Goal: Task Accomplishment & Management: Manage account settings

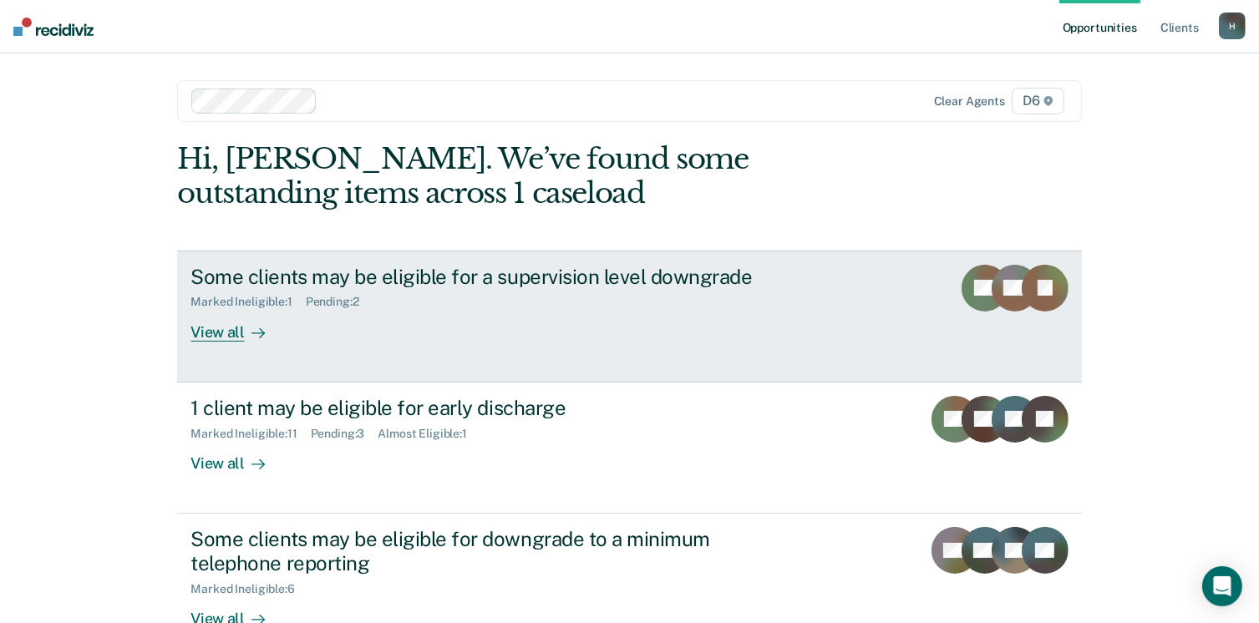
click at [335, 297] on div "Pending : 2" at bounding box center [339, 302] width 67 height 14
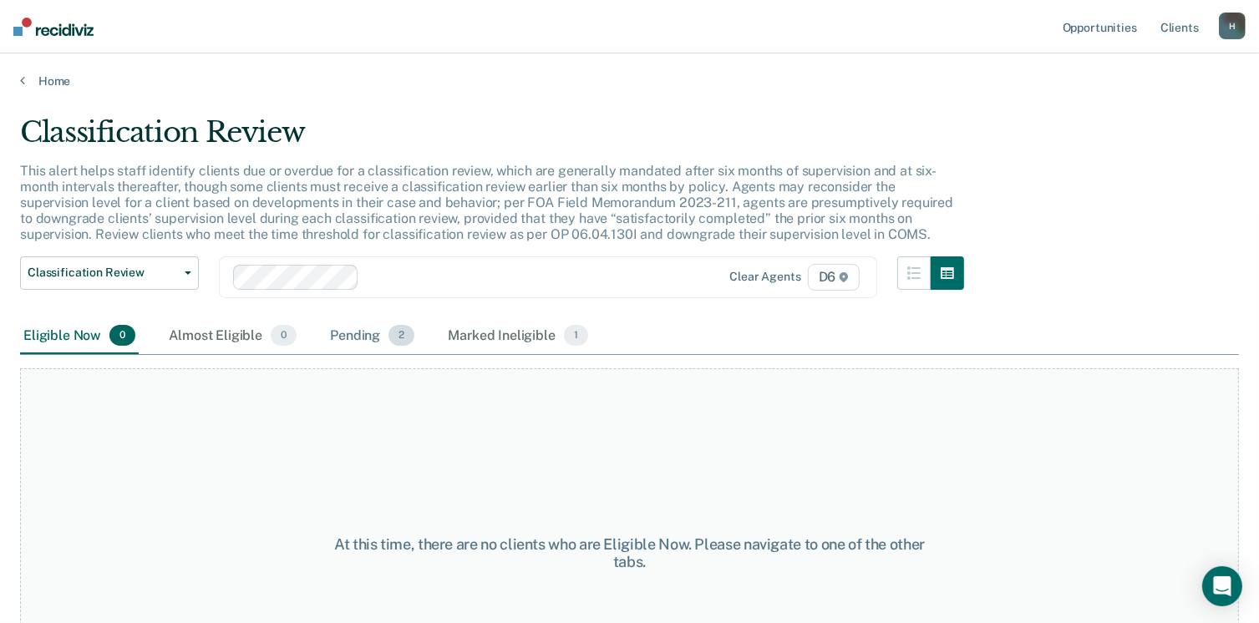
click at [352, 335] on div "Pending 2" at bounding box center [372, 336] width 91 height 37
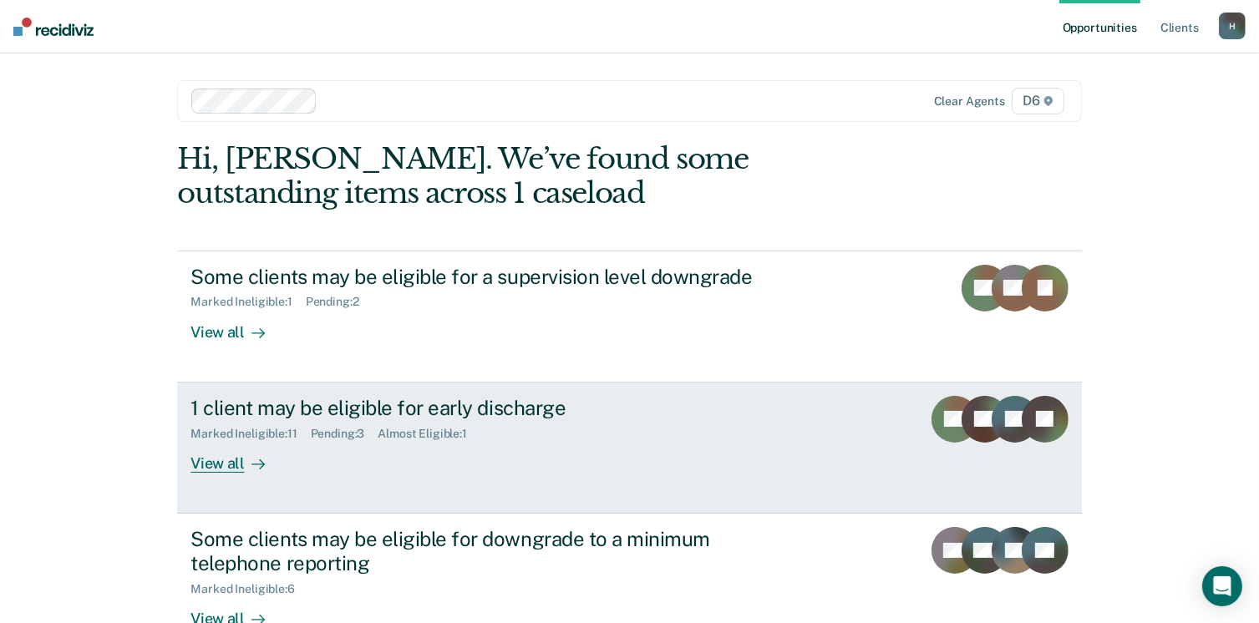
click at [212, 458] on div "View all" at bounding box center [238, 456] width 94 height 33
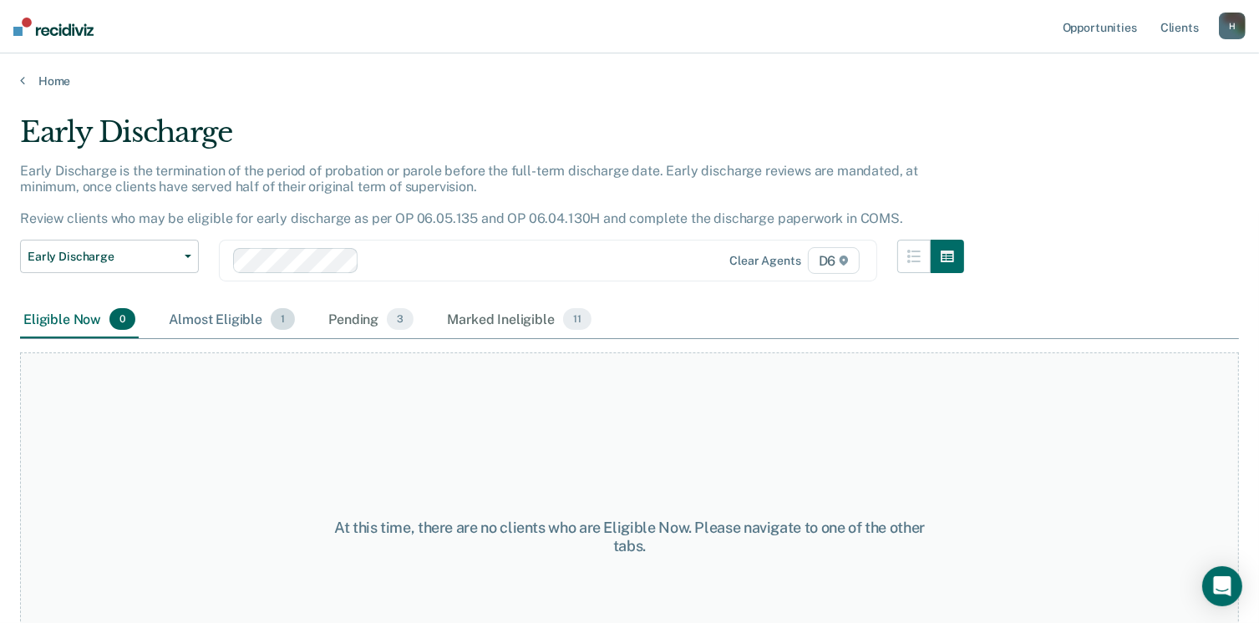
click at [228, 319] on div "Almost Eligible 1" at bounding box center [231, 320] width 133 height 37
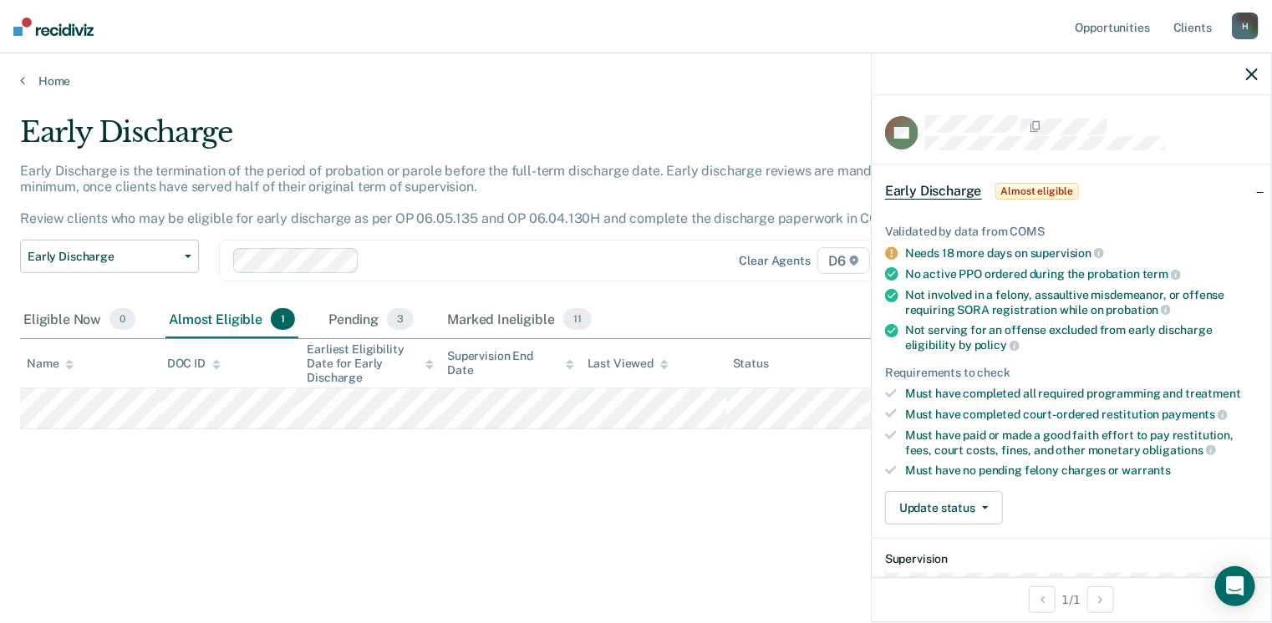
click at [562, 478] on div "Early Discharge Early Discharge is the termination of the period of probation o…" at bounding box center [636, 306] width 1232 height 383
click at [597, 487] on div "Early Discharge Early Discharge is the termination of the period of probation o…" at bounding box center [636, 306] width 1232 height 383
click at [1248, 74] on icon "button" at bounding box center [1252, 75] width 12 height 12
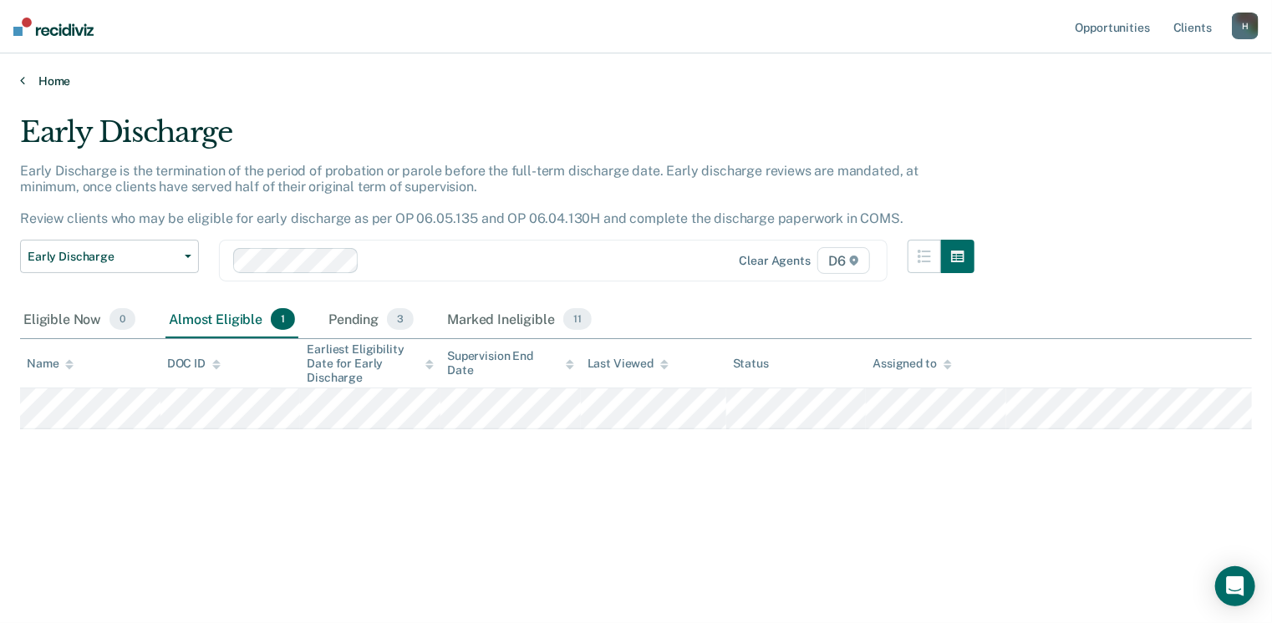
click at [39, 82] on link "Home" at bounding box center [636, 81] width 1232 height 15
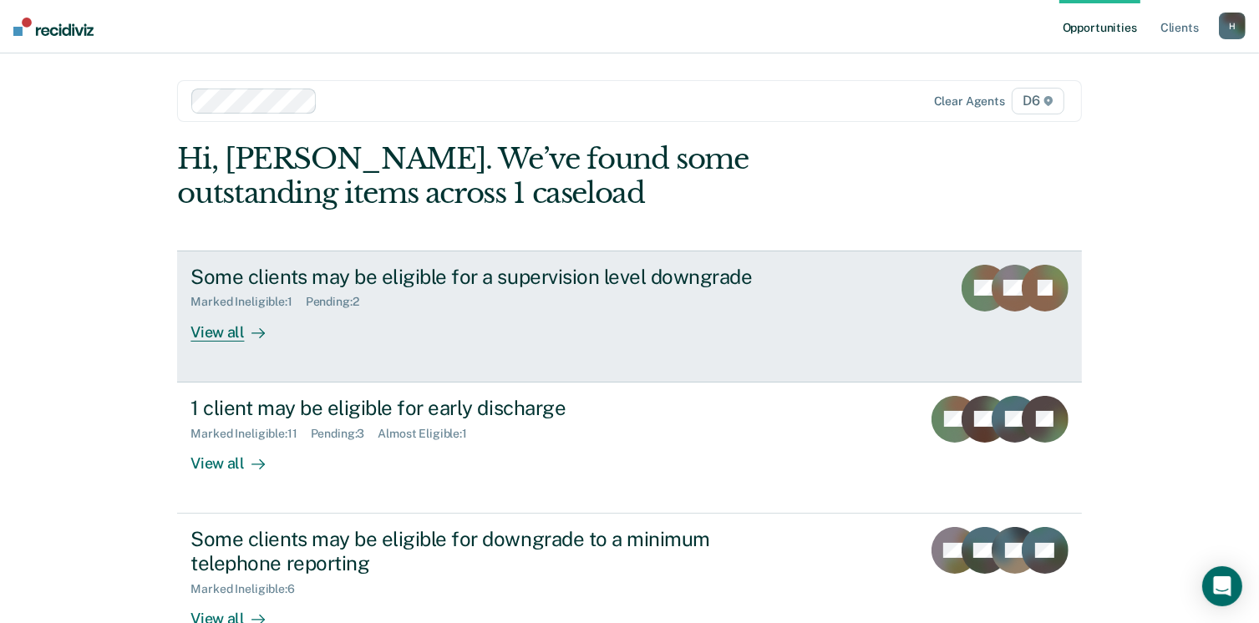
click at [227, 323] on div "View all" at bounding box center [238, 325] width 94 height 33
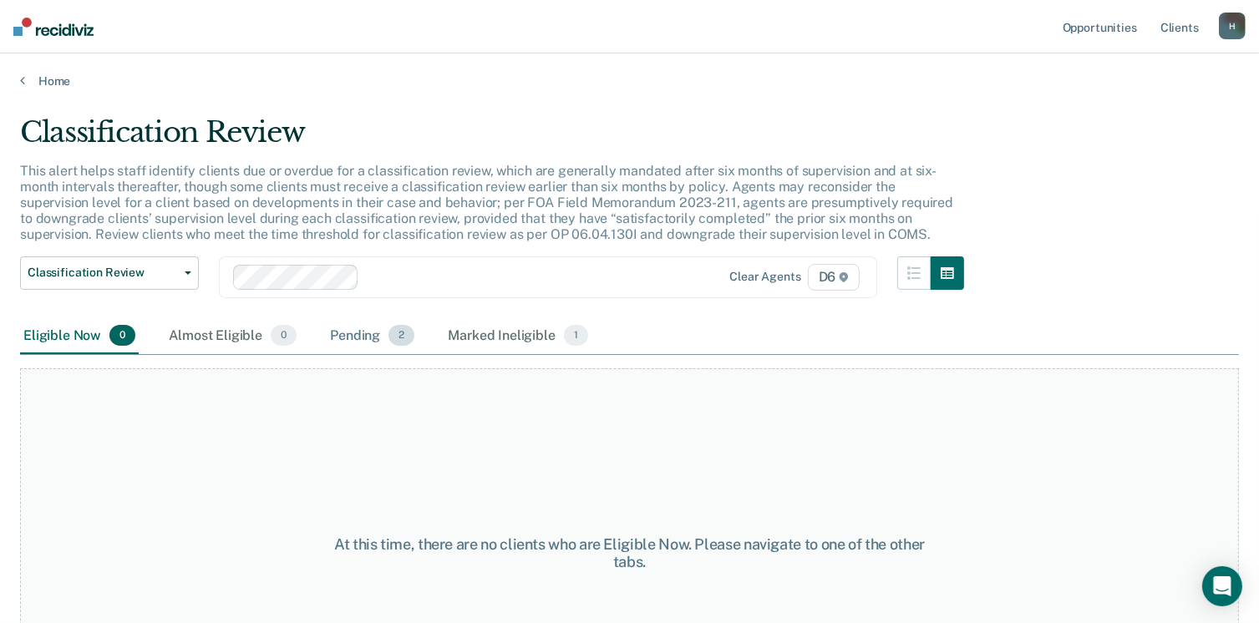
click at [361, 333] on div "Pending 2" at bounding box center [372, 336] width 91 height 37
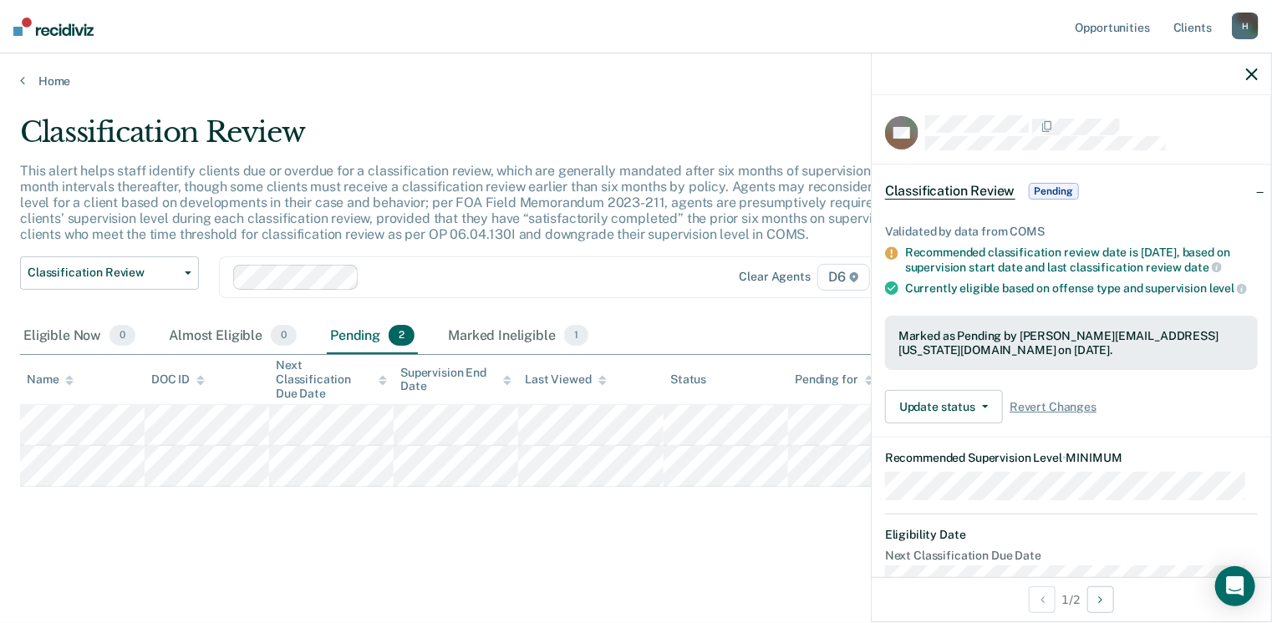
click at [638, 512] on div "Classification Review This alert helps staff identify clients due or overdue fo…" at bounding box center [636, 333] width 1232 height 436
click at [617, 538] on div "Classification Review This alert helps staff identify clients due or overdue fo…" at bounding box center [636, 333] width 1232 height 436
click at [39, 74] on link "Home" at bounding box center [636, 81] width 1232 height 15
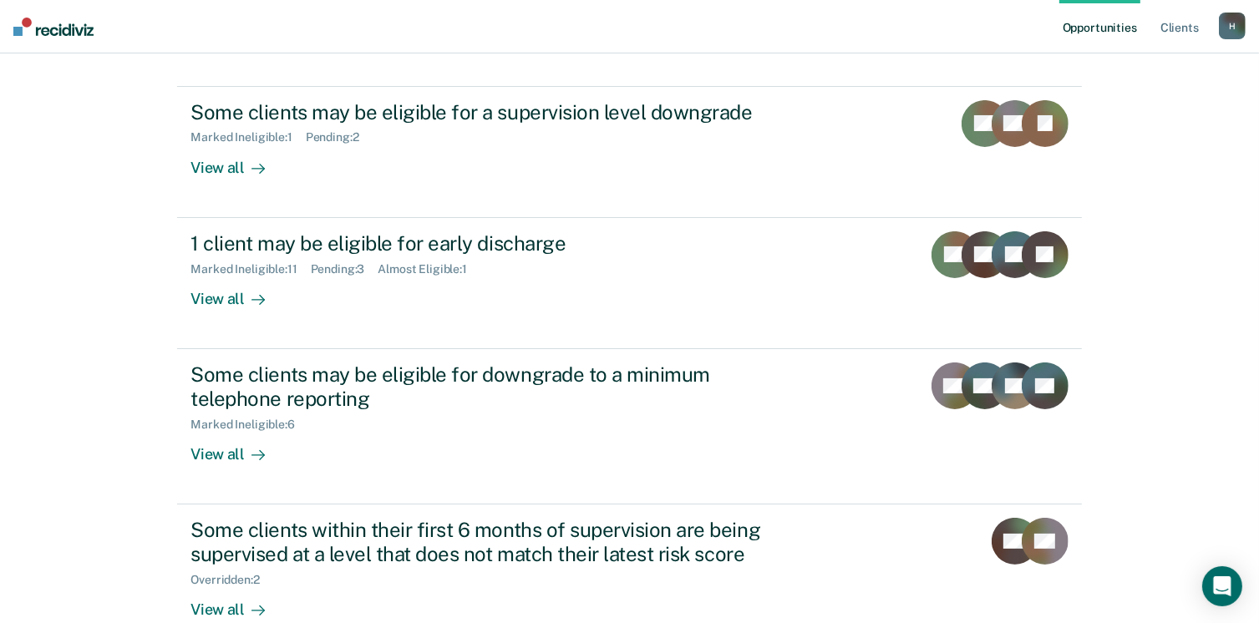
scroll to position [167, 0]
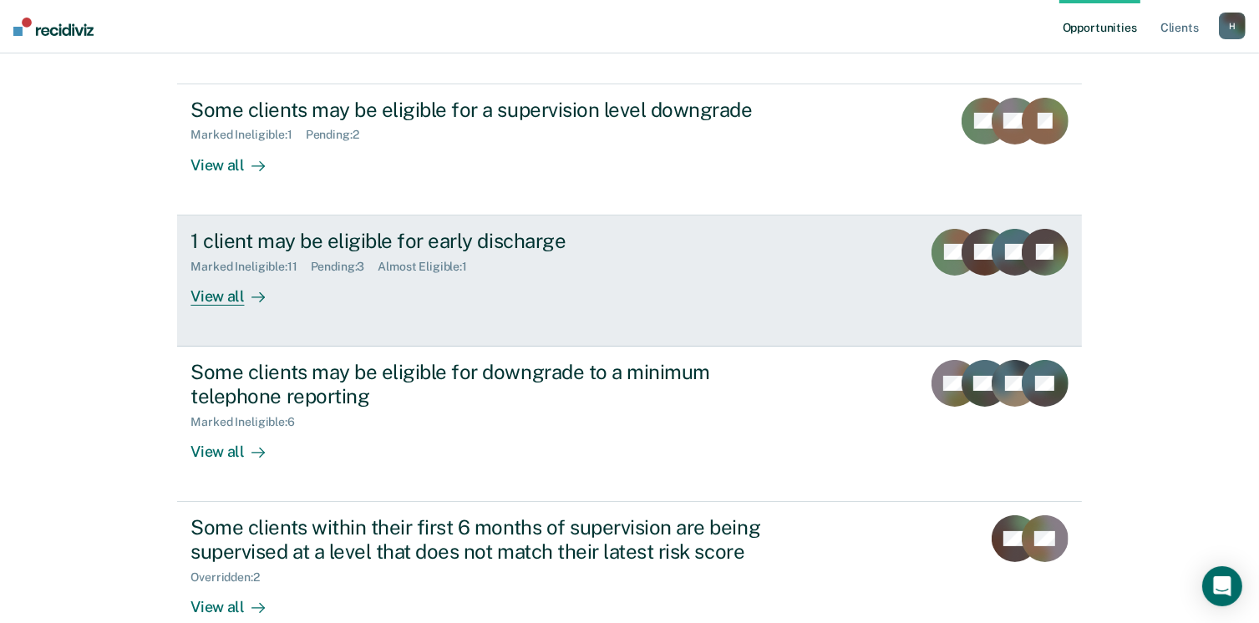
click at [226, 295] on div "View all" at bounding box center [238, 289] width 94 height 33
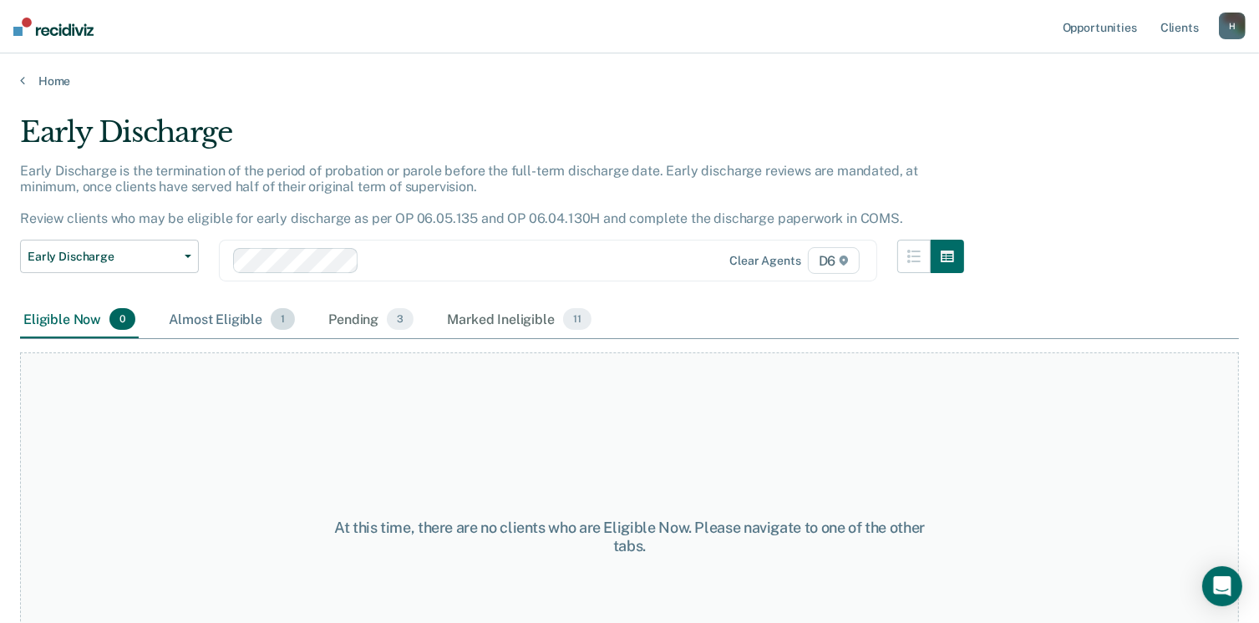
click at [200, 314] on div "Almost Eligible 1" at bounding box center [231, 320] width 133 height 37
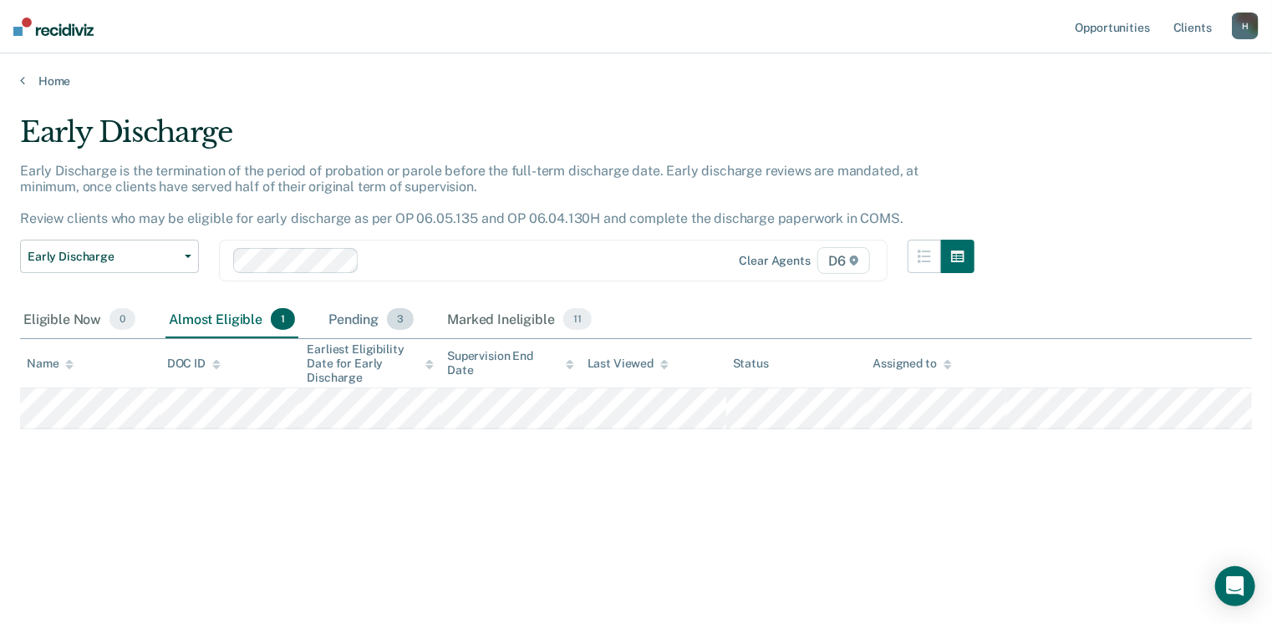
click at [348, 313] on div "Pending 3" at bounding box center [371, 320] width 92 height 37
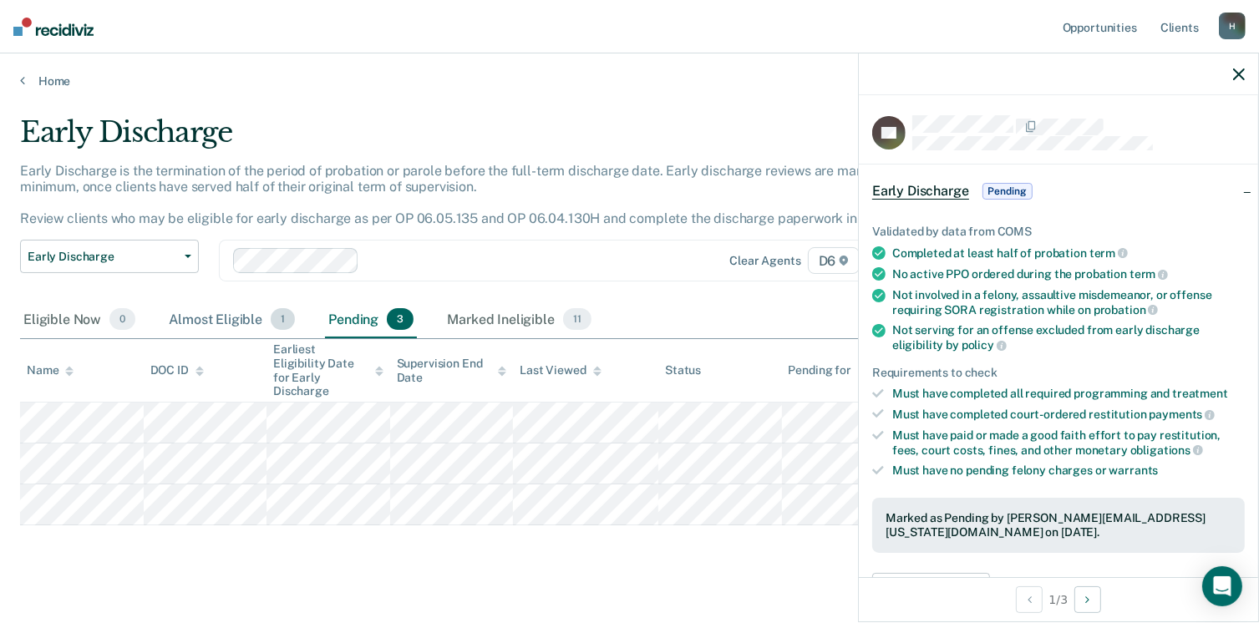
click at [221, 308] on div "Almost Eligible 1" at bounding box center [231, 320] width 133 height 37
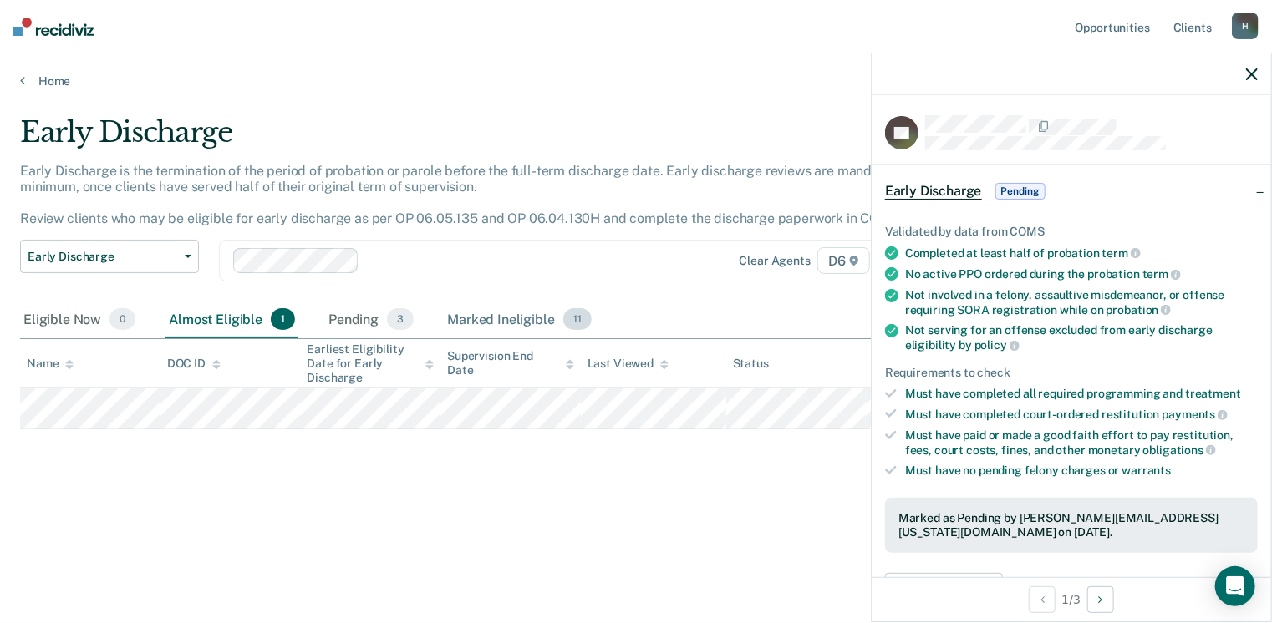
drag, startPoint x: 465, startPoint y: 312, endPoint x: 460, endPoint y: 323, distance: 12.0
click at [465, 312] on div "Marked Ineligible 11" at bounding box center [519, 320] width 150 height 37
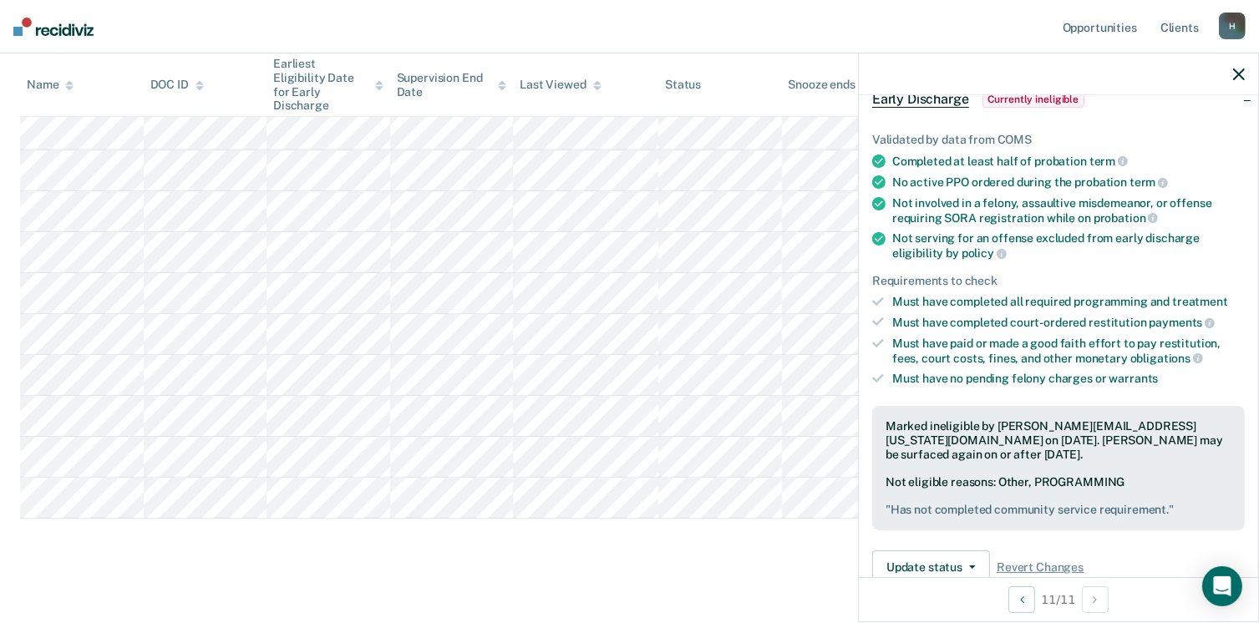
scroll to position [251, 0]
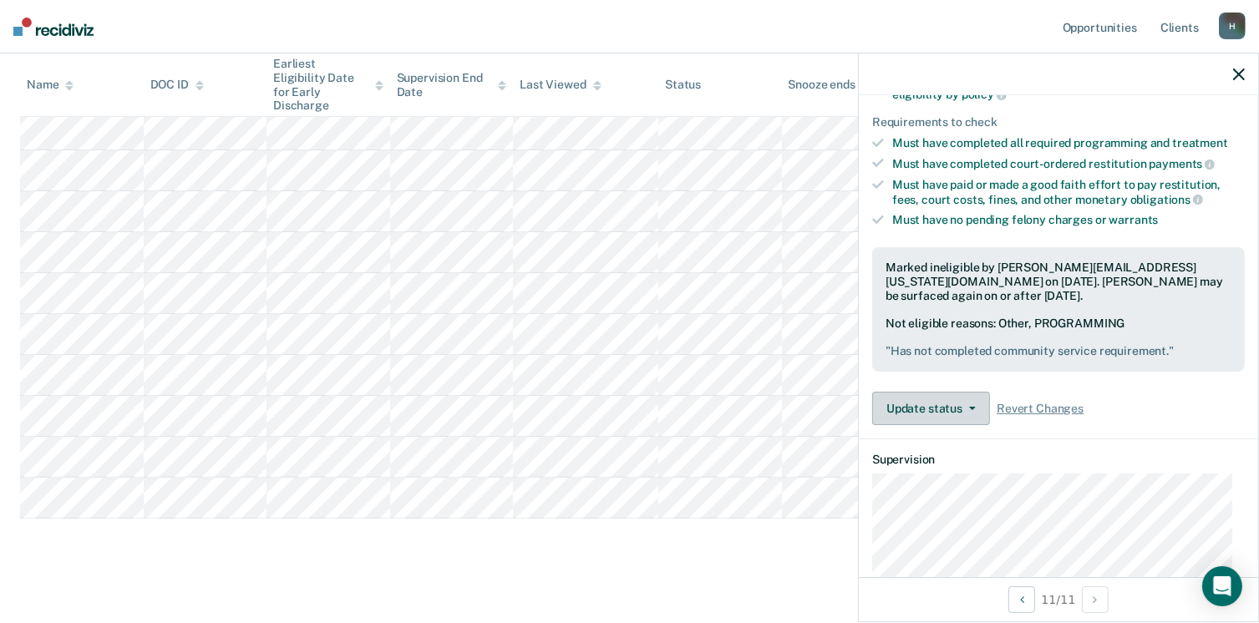
click at [976, 404] on button "Update status" at bounding box center [931, 408] width 118 height 33
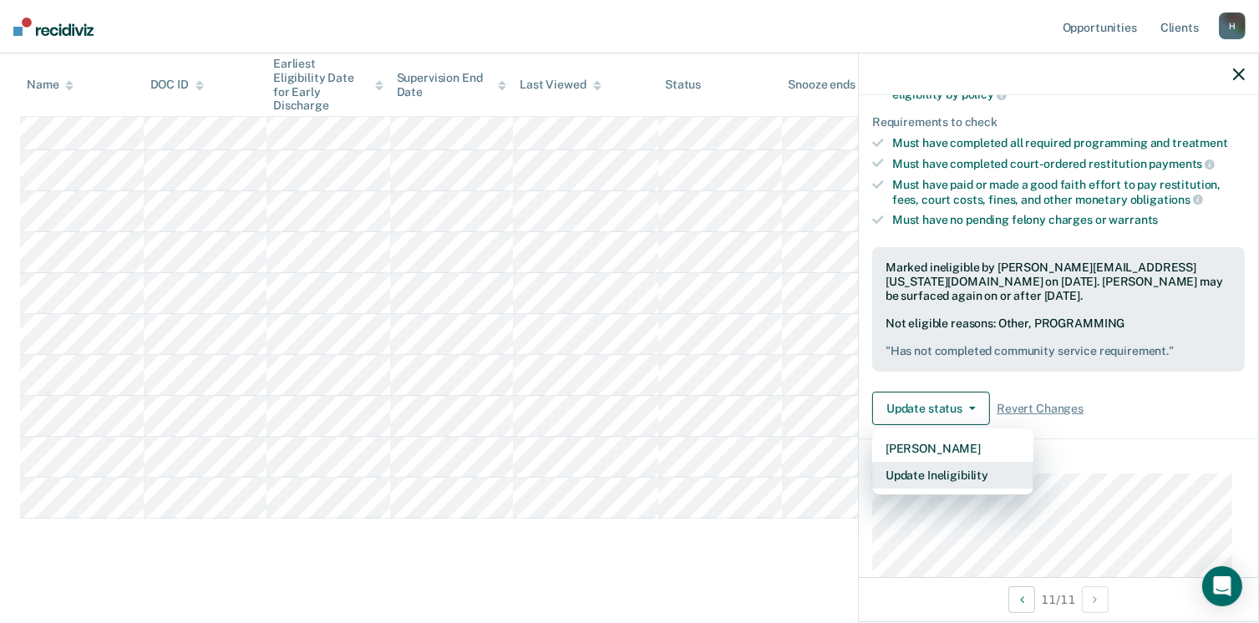
click at [988, 467] on button "Update Ineligibility" at bounding box center [952, 475] width 161 height 27
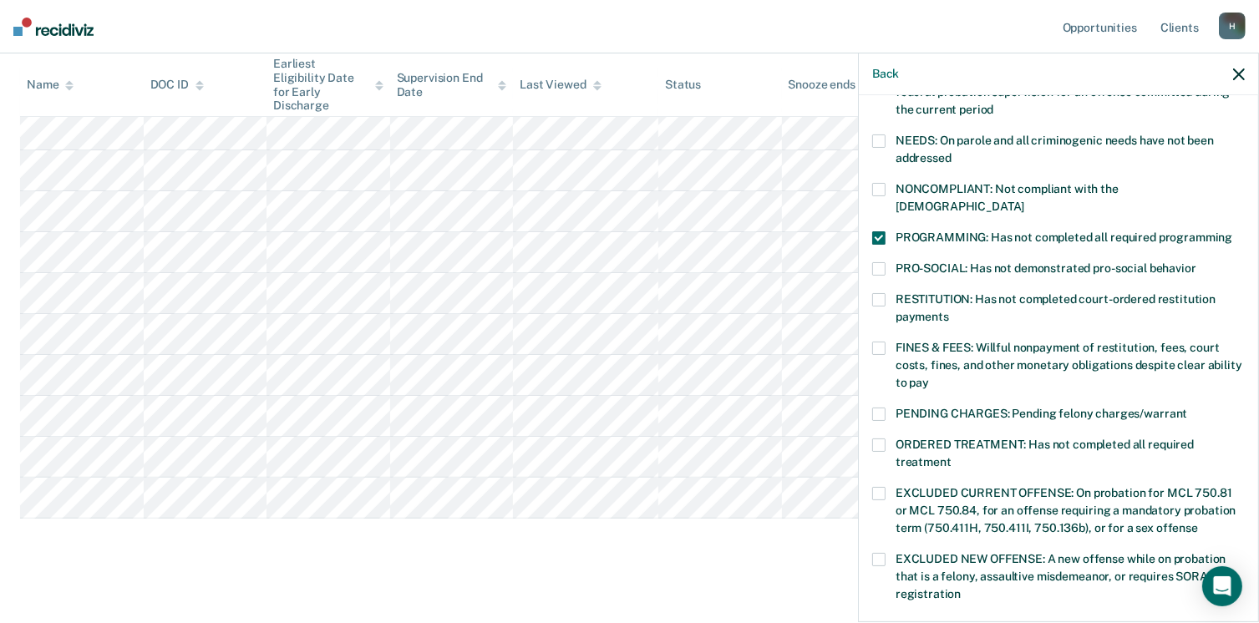
scroll to position [334, 0]
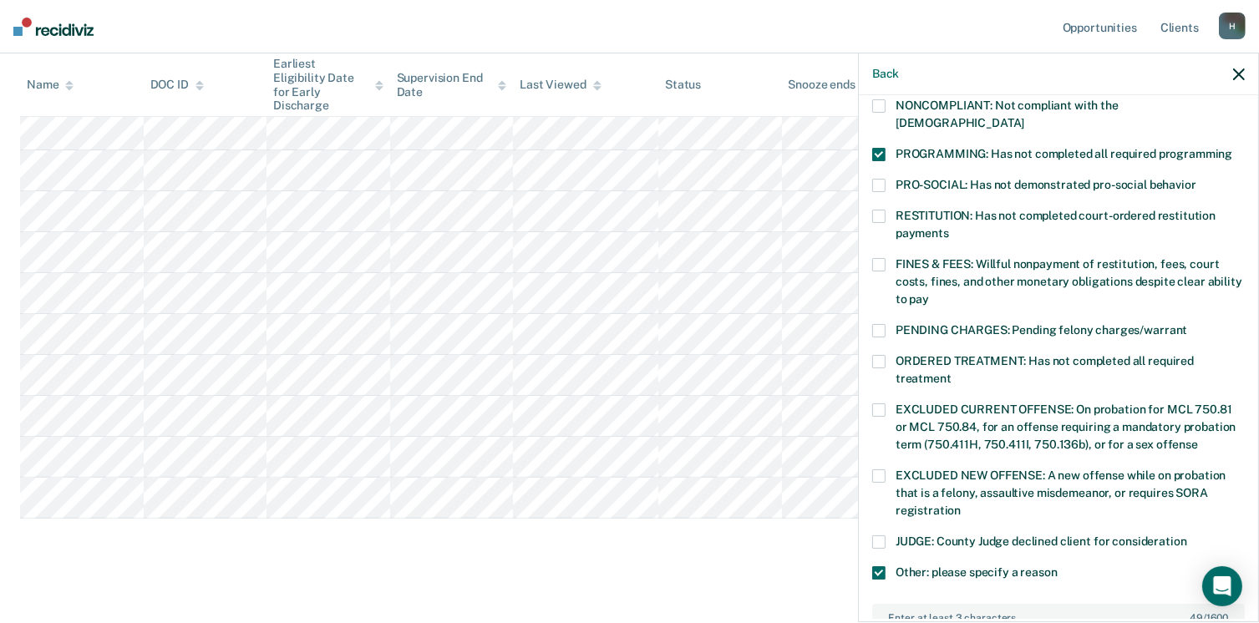
click at [882, 148] on span at bounding box center [878, 154] width 13 height 13
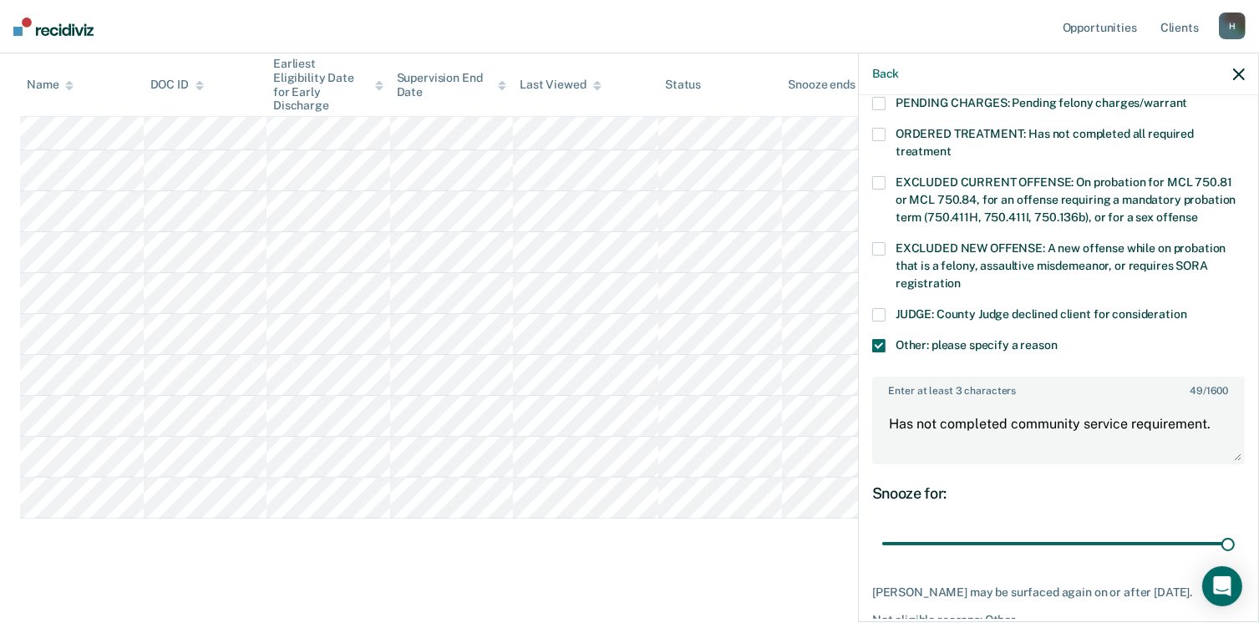
scroll to position [585, 0]
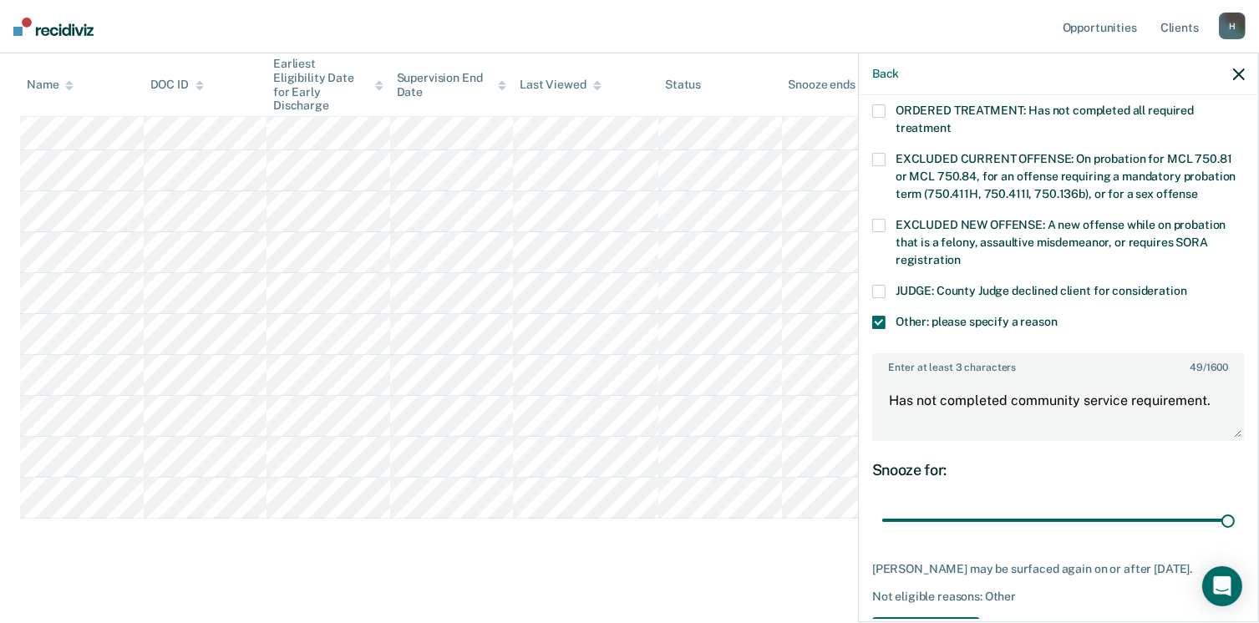
click at [939, 617] on button "Save" at bounding box center [926, 634] width 108 height 34
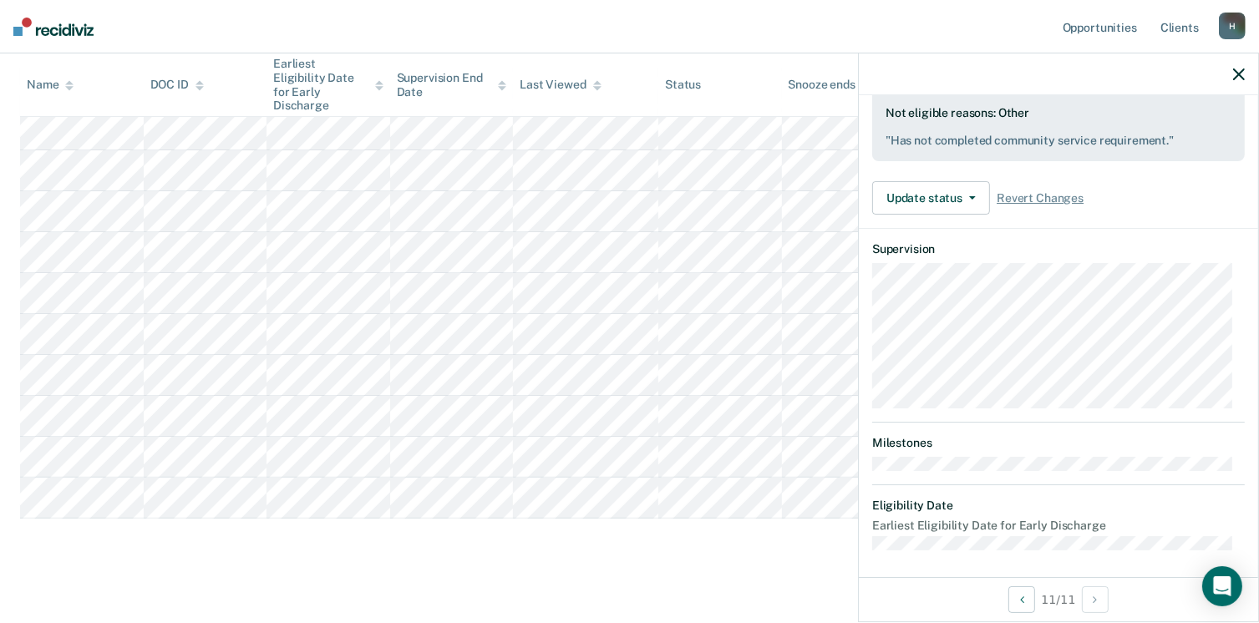
scroll to position [434, 0]
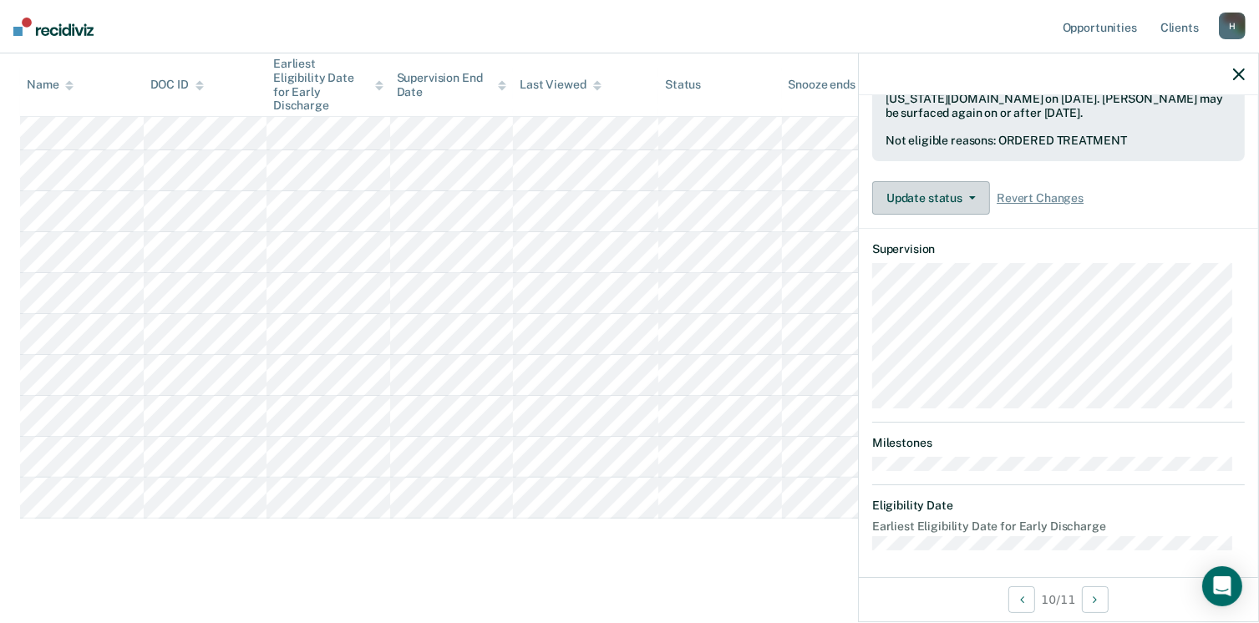
click at [956, 191] on button "Update status" at bounding box center [931, 197] width 118 height 33
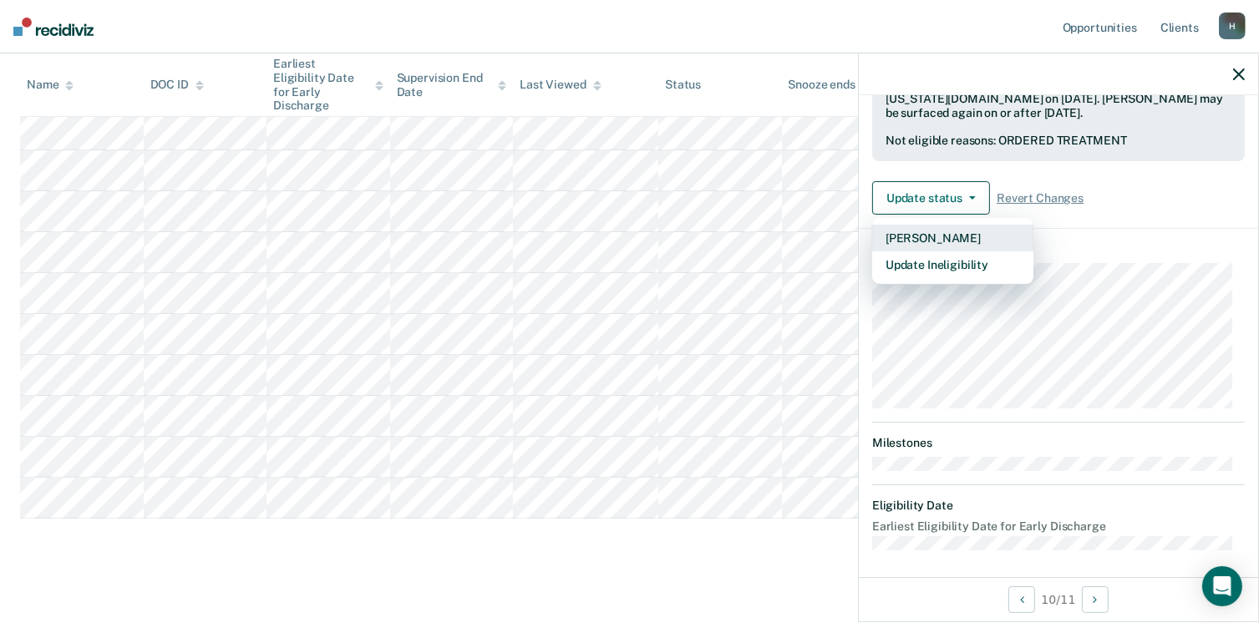
click at [949, 233] on button "Mark Pending" at bounding box center [952, 238] width 161 height 27
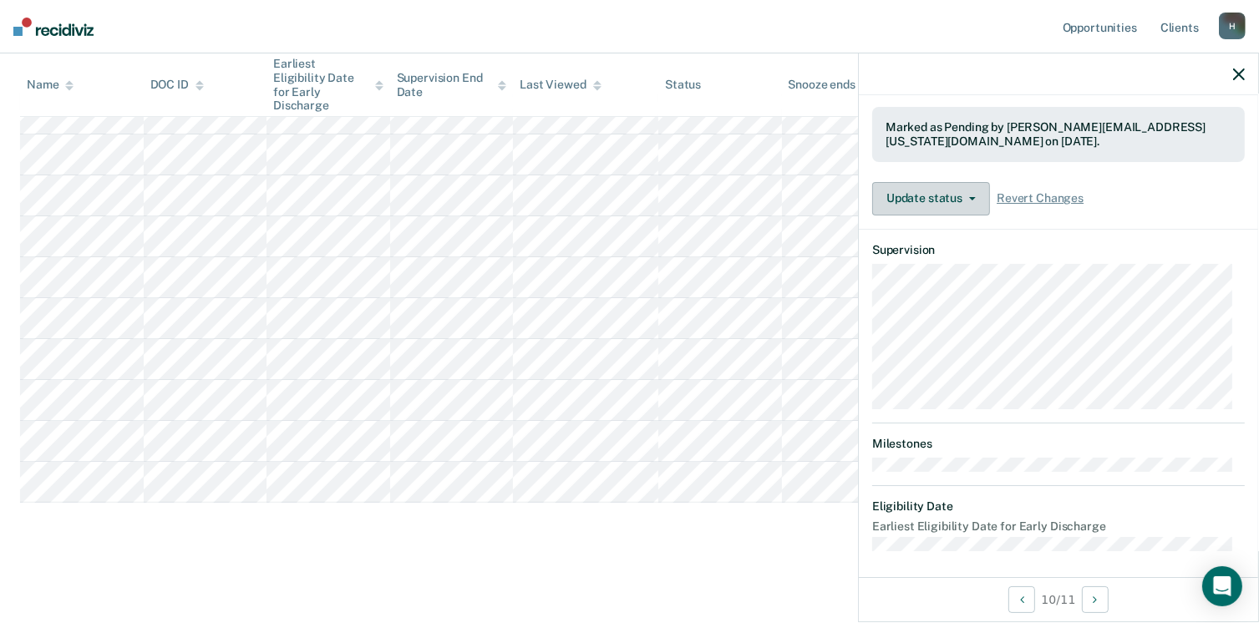
scroll to position [293, 0]
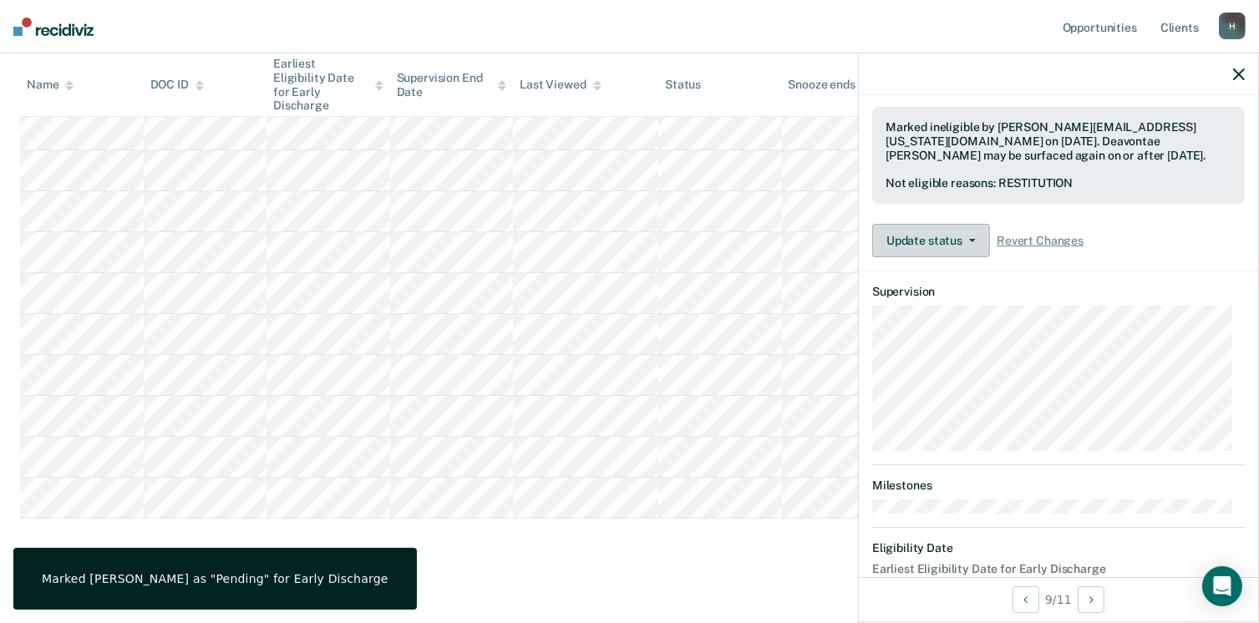
click at [974, 231] on button "Update status" at bounding box center [931, 240] width 118 height 33
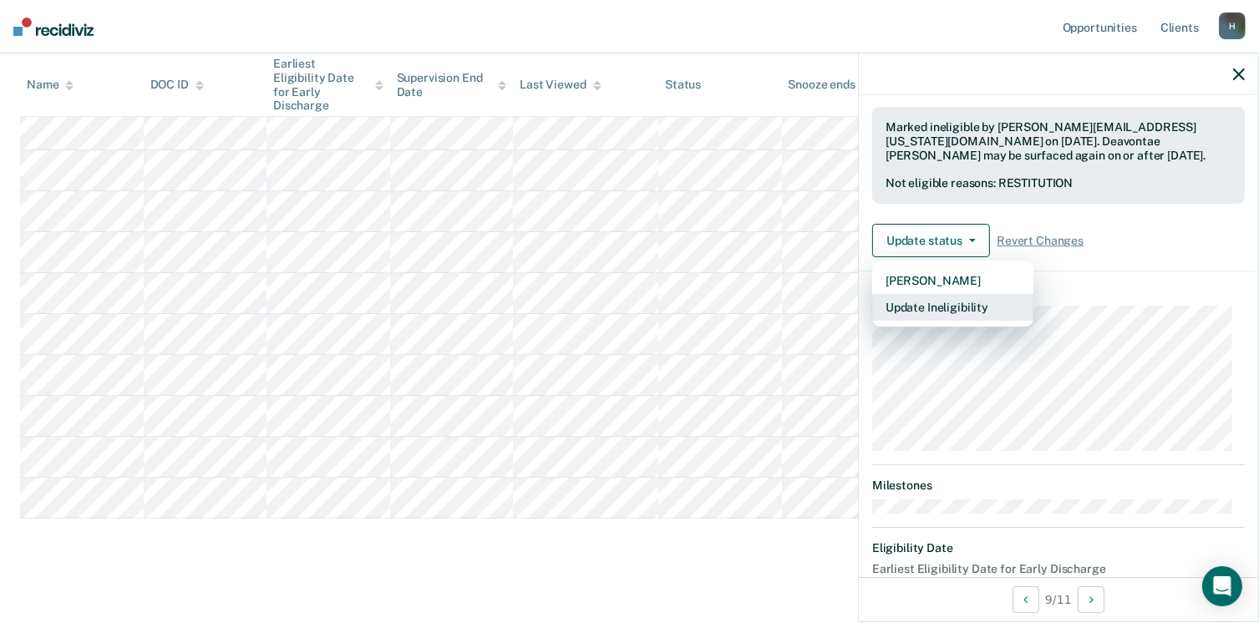
click at [971, 299] on button "Update Ineligibility" at bounding box center [952, 307] width 161 height 27
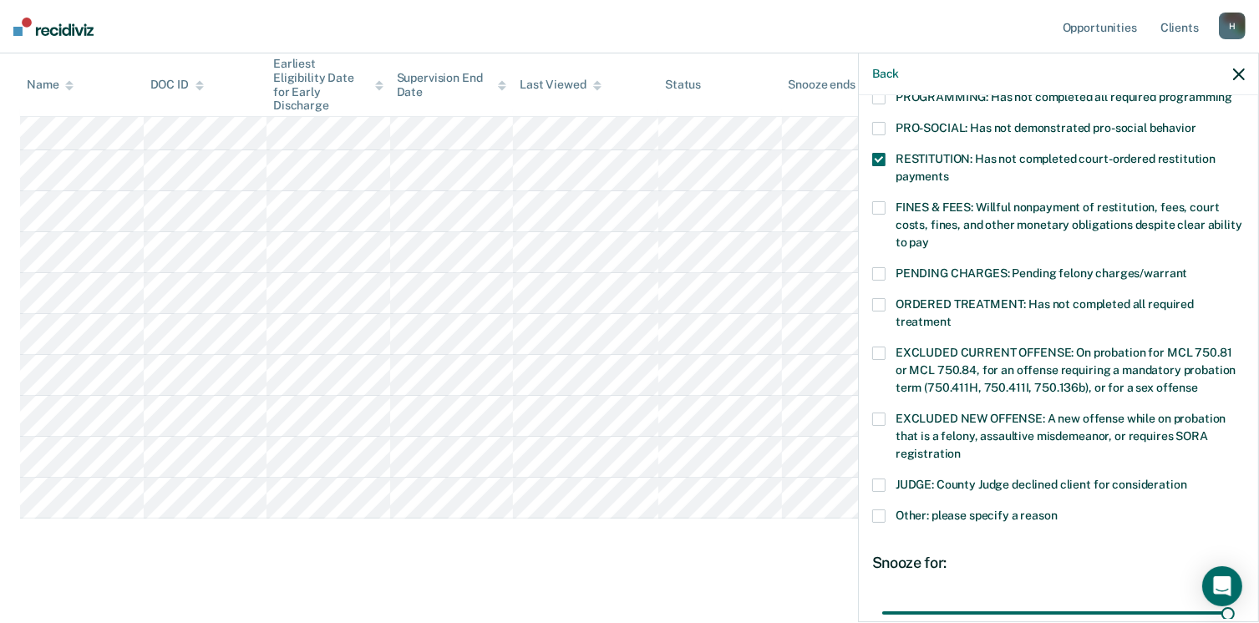
scroll to position [541, 0]
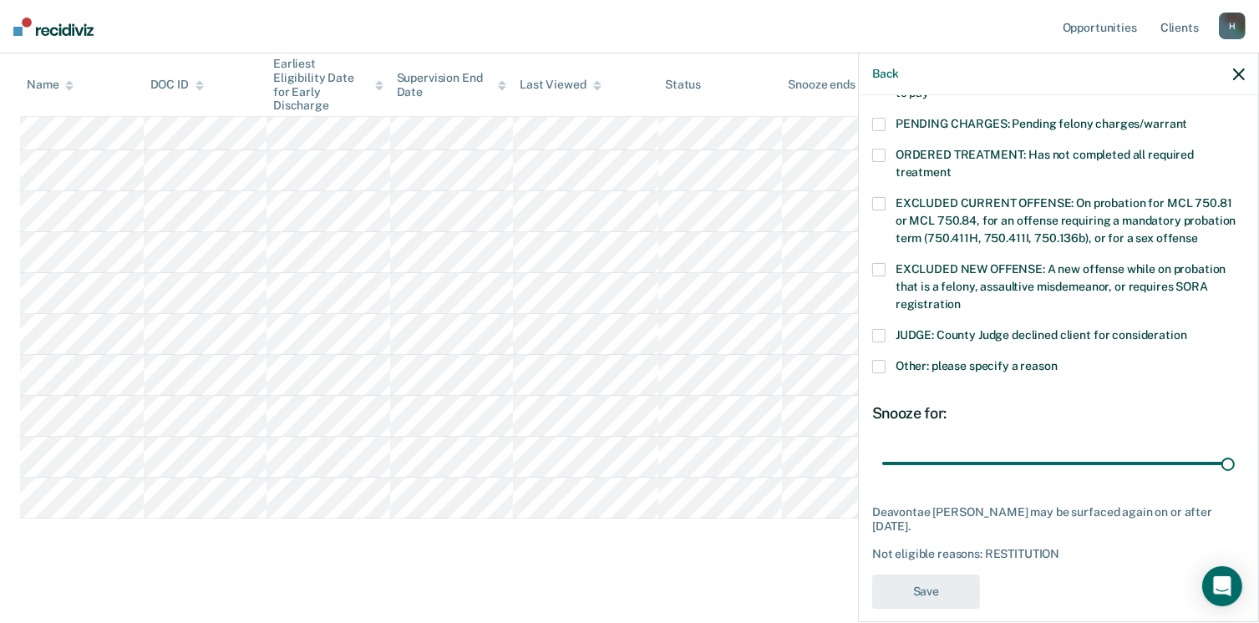
click at [792, 532] on div "Early Discharge Early Discharge is the termination of the period of probation o…" at bounding box center [629, 194] width 1219 height 745
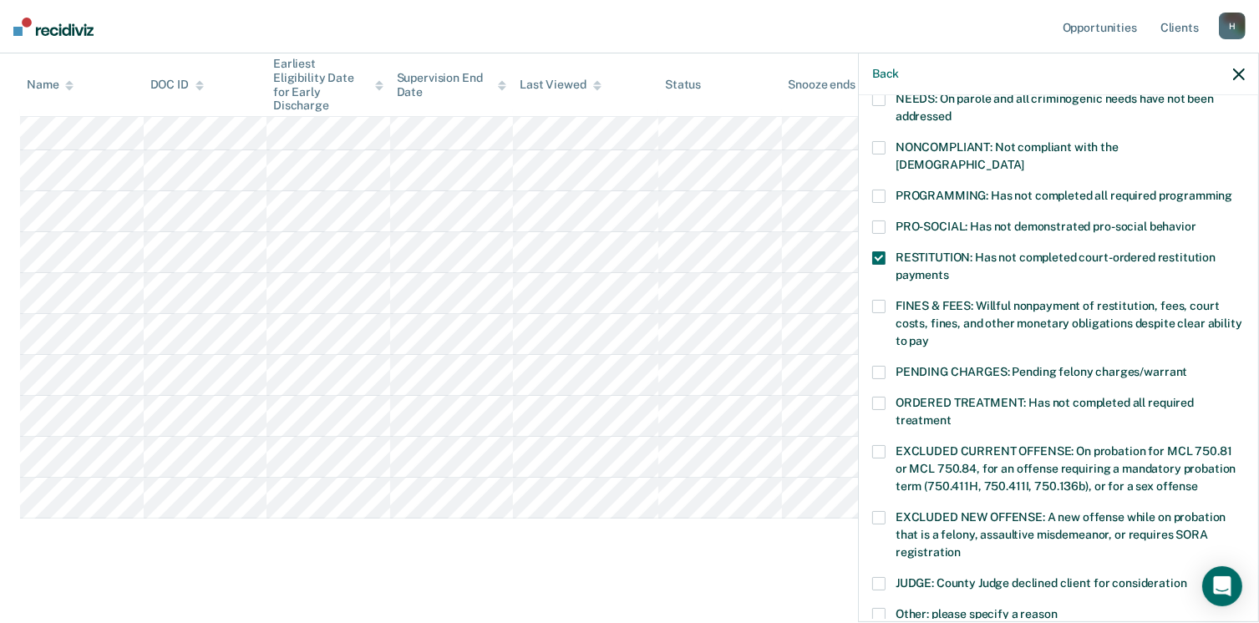
scroll to position [290, 0]
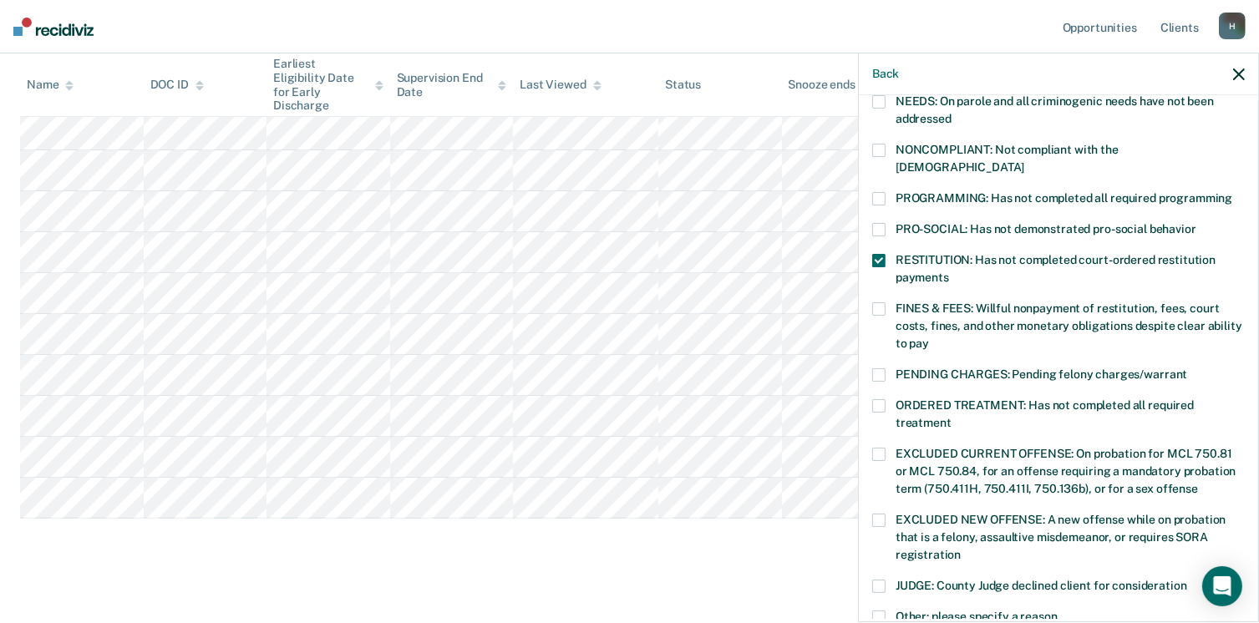
click at [886, 254] on label "RESTITUTION: Has not completed court-ordered restitution payments" at bounding box center [1058, 271] width 373 height 35
click at [882, 223] on span at bounding box center [878, 229] width 13 height 13
click at [881, 254] on span at bounding box center [878, 260] width 13 height 13
click at [883, 223] on span at bounding box center [878, 229] width 13 height 13
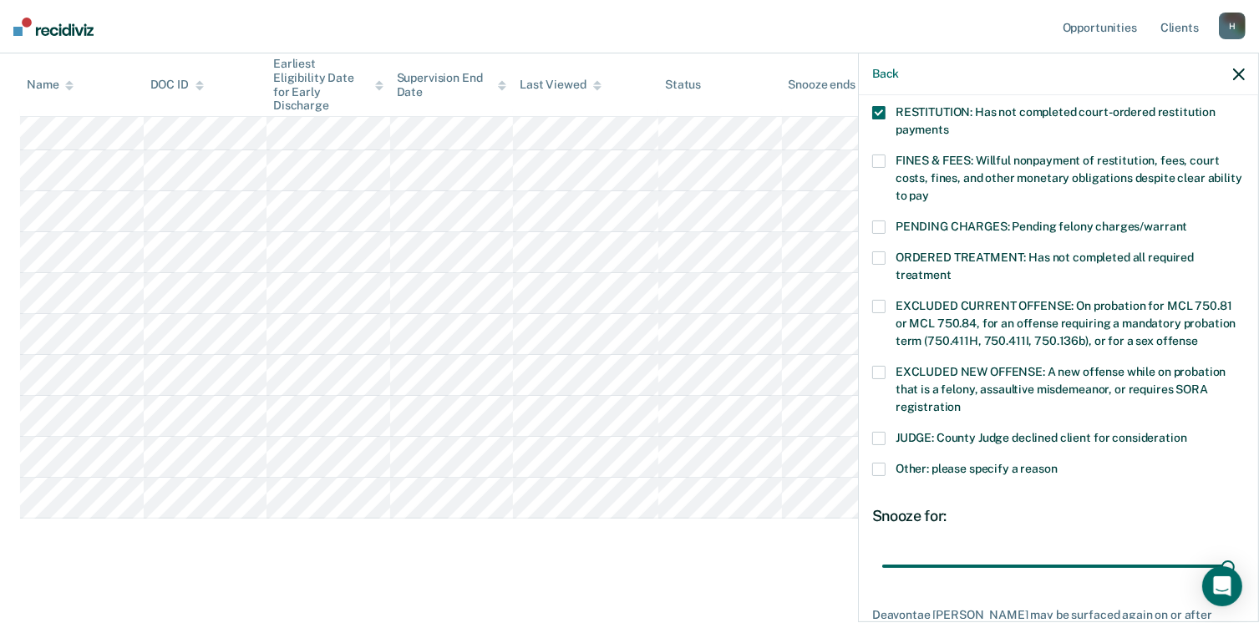
scroll to position [541, 0]
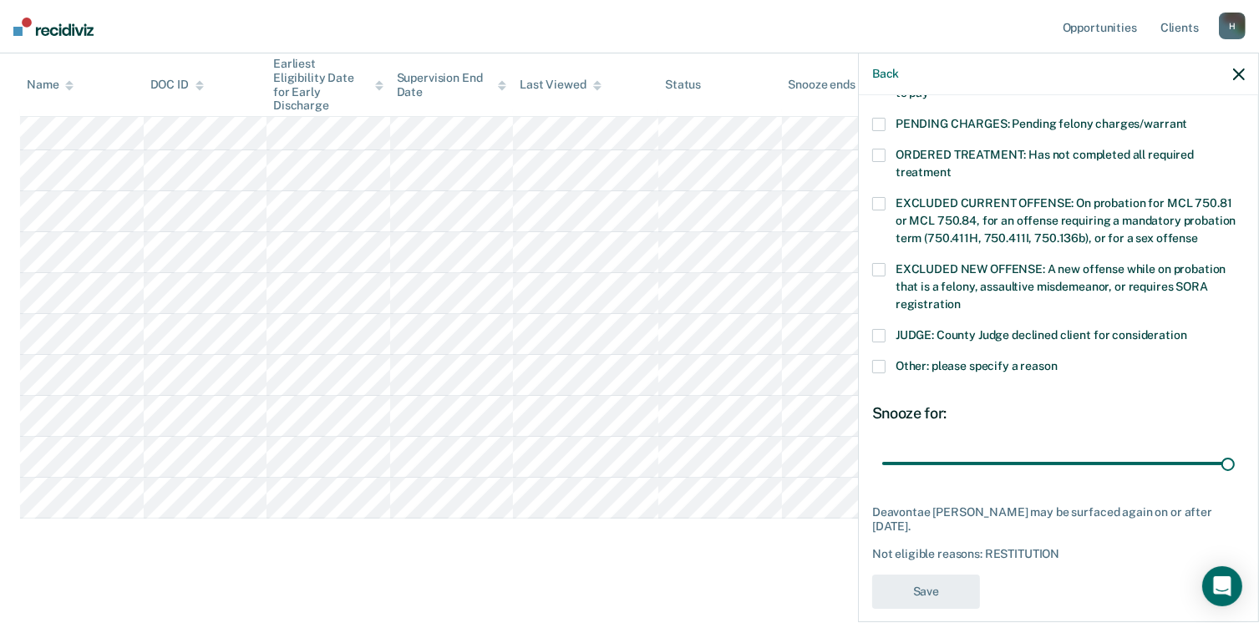
click at [806, 571] on main "Early Discharge Early Discharge is the termination of the period of probation o…" at bounding box center [629, 214] width 1259 height 839
click at [1238, 82] on div "Back" at bounding box center [1058, 74] width 399 height 42
click at [1239, 64] on div "Back" at bounding box center [1058, 74] width 399 height 42
click at [1238, 69] on button "button" at bounding box center [1239, 74] width 12 height 14
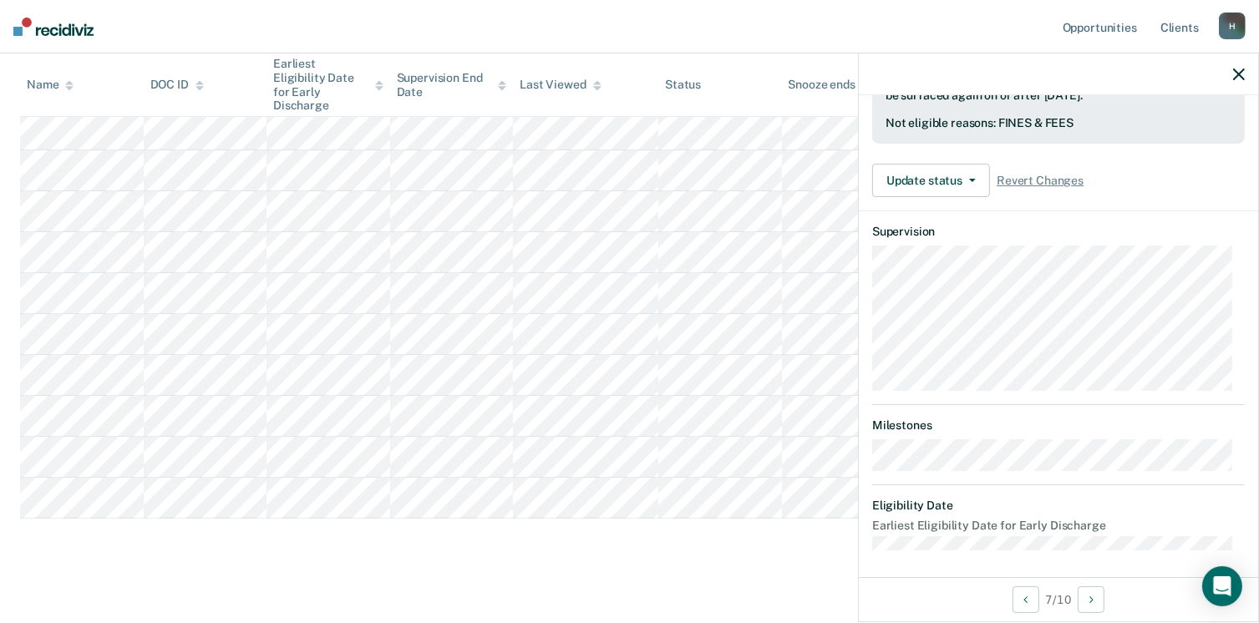
scroll to position [210, 0]
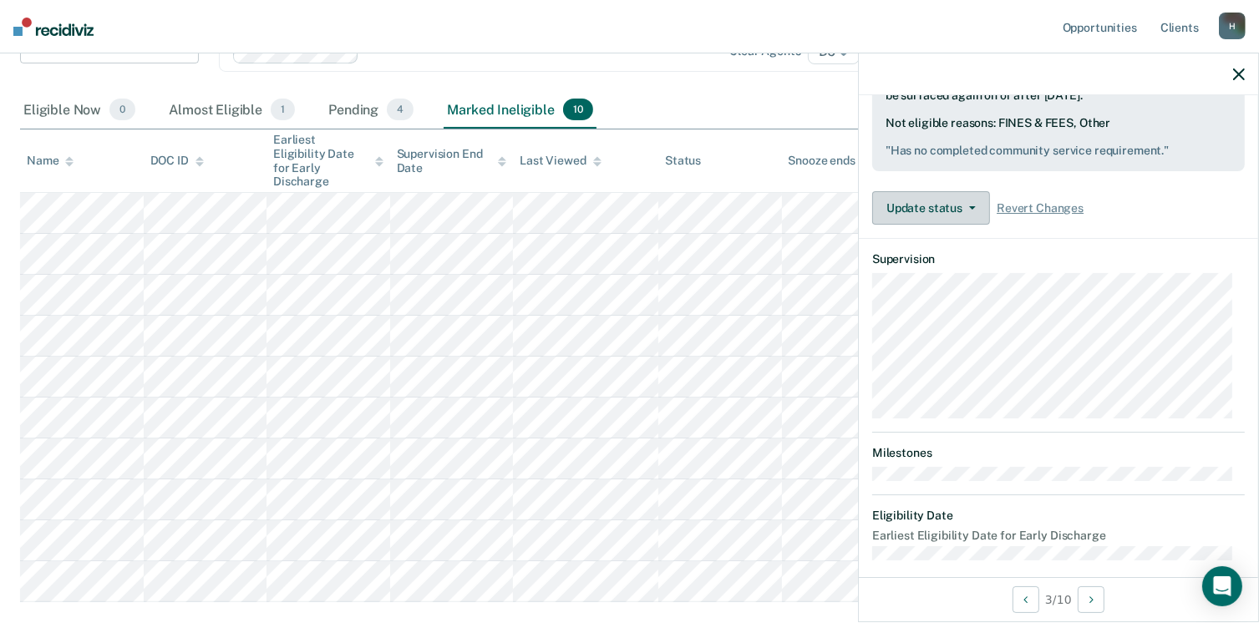
click at [978, 191] on button "Update status" at bounding box center [931, 207] width 118 height 33
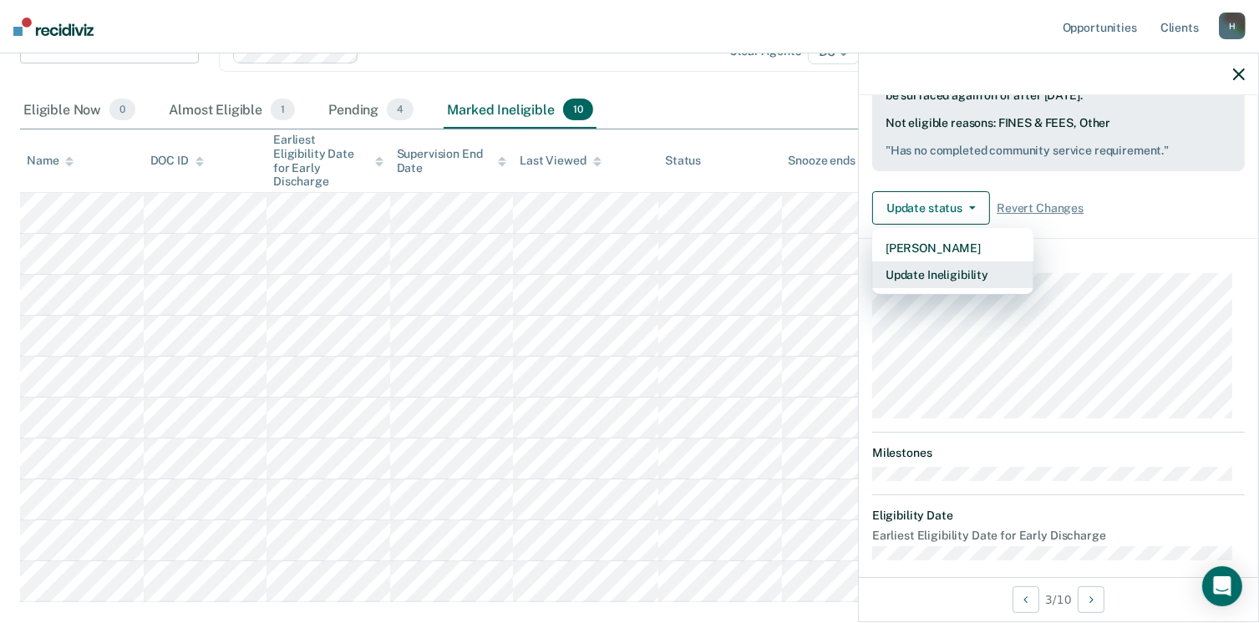
click at [946, 268] on button "Update Ineligibility" at bounding box center [952, 275] width 161 height 27
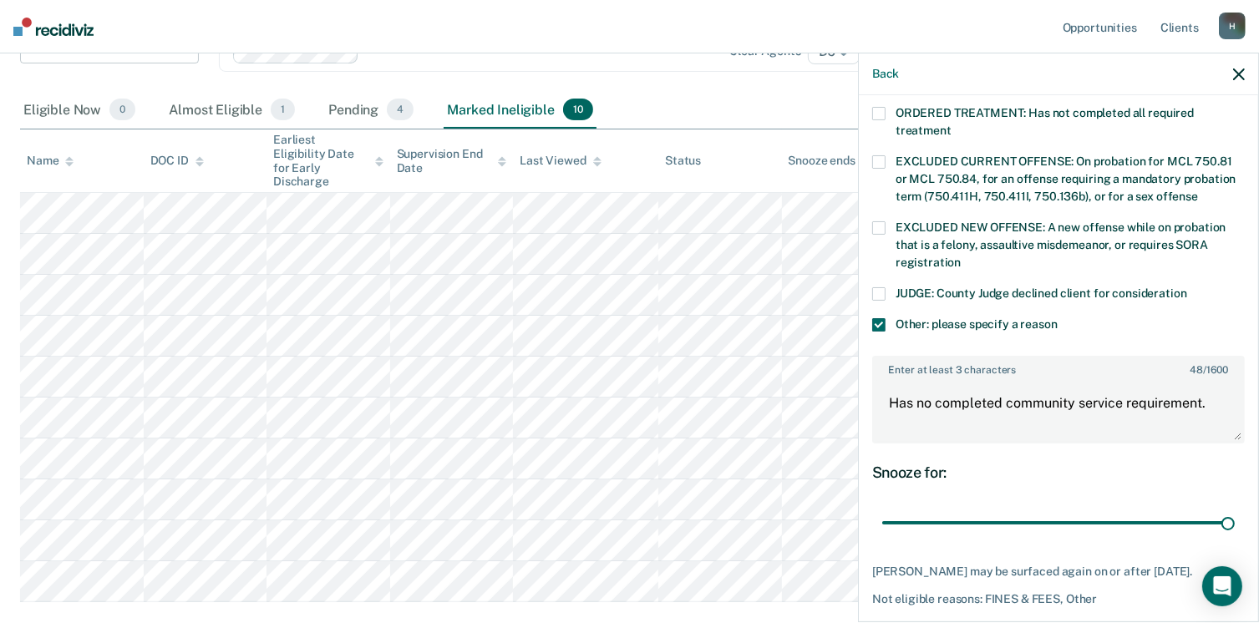
scroll to position [618, 0]
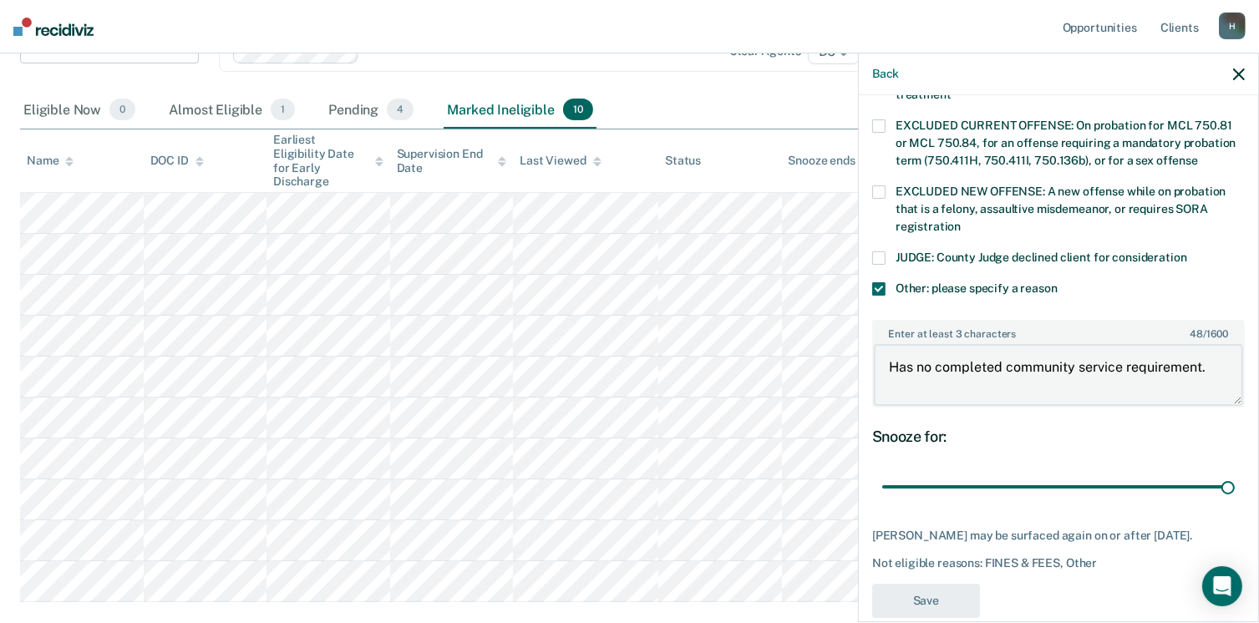
click at [933, 345] on textarea "Has no completed community service requirement." at bounding box center [1058, 375] width 369 height 62
click at [930, 345] on textarea "Has no completed community service requirement." at bounding box center [1058, 375] width 369 height 62
type textarea "Has not completed community service requirement."
click at [967, 593] on button "Save" at bounding box center [926, 601] width 108 height 34
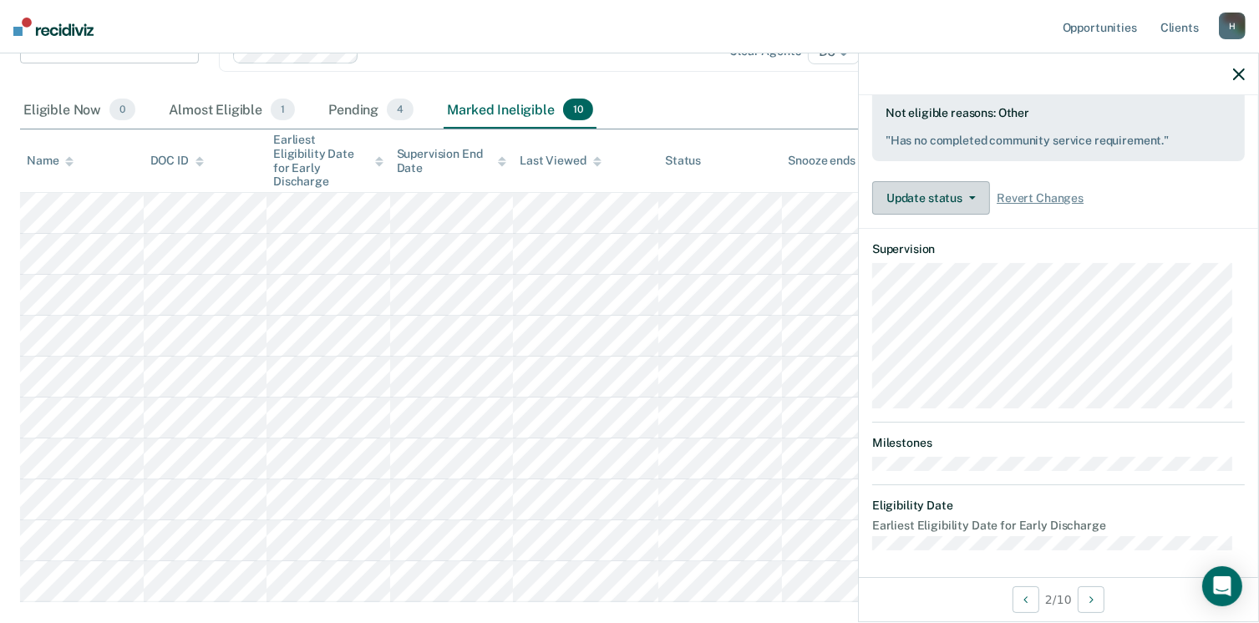
click at [966, 196] on span "button" at bounding box center [969, 197] width 13 height 3
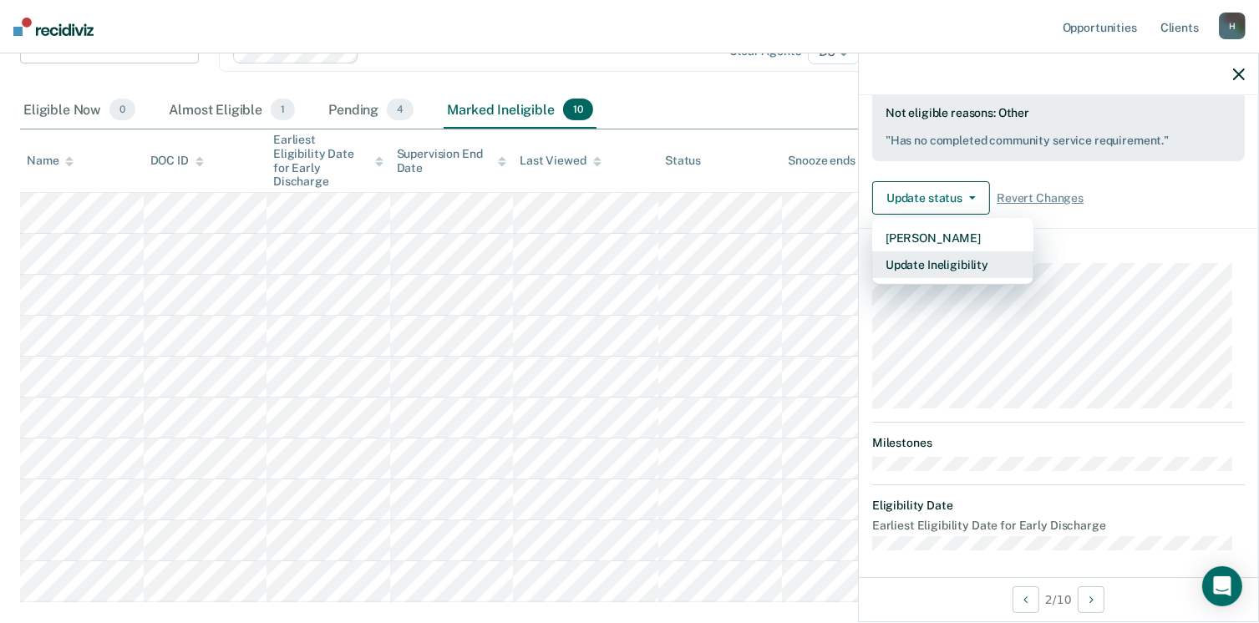
click at [952, 255] on button "Update Ineligibility" at bounding box center [952, 265] width 161 height 27
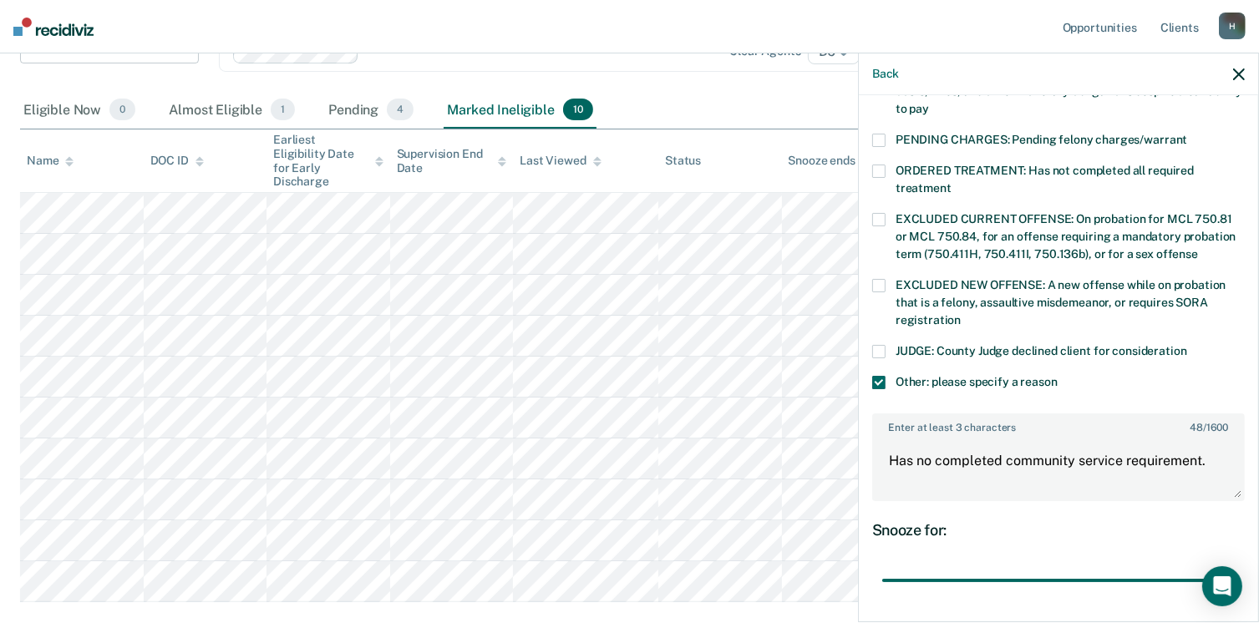
scroll to position [628, 0]
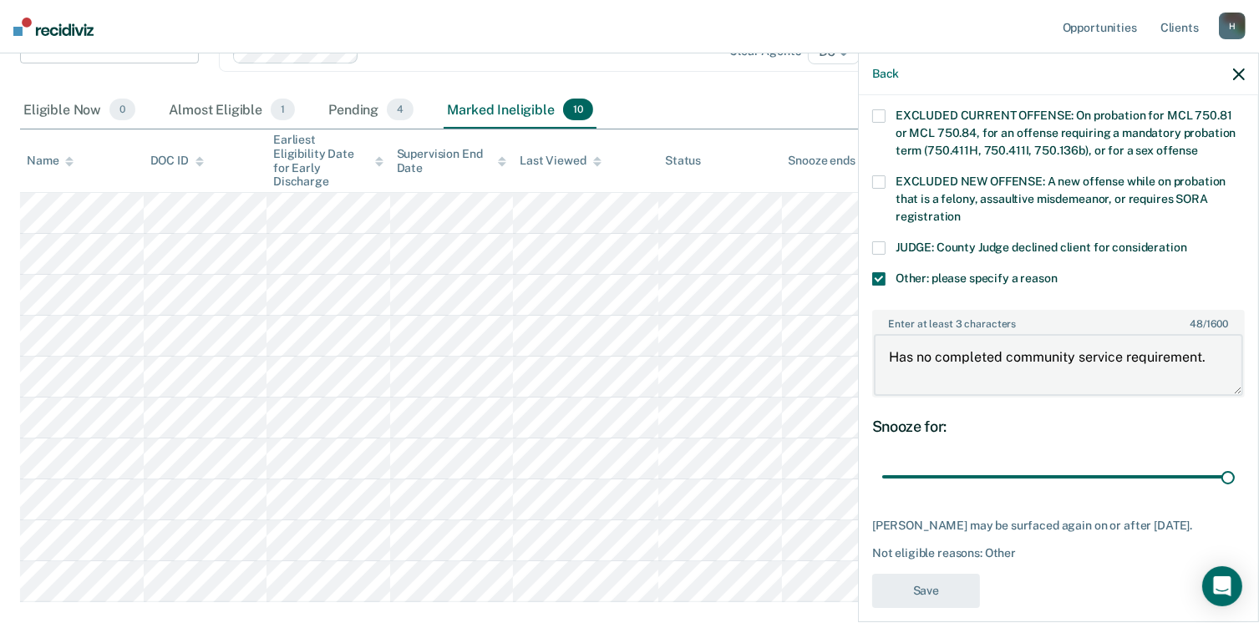
click at [936, 342] on textarea "Has no completed community service requirement." at bounding box center [1058, 365] width 369 height 62
click at [929, 342] on textarea "Has no completed community service requirement." at bounding box center [1058, 365] width 369 height 62
type textarea "Has not completed community service requirement."
type input "34"
type textarea "Has not completed community service requirement."
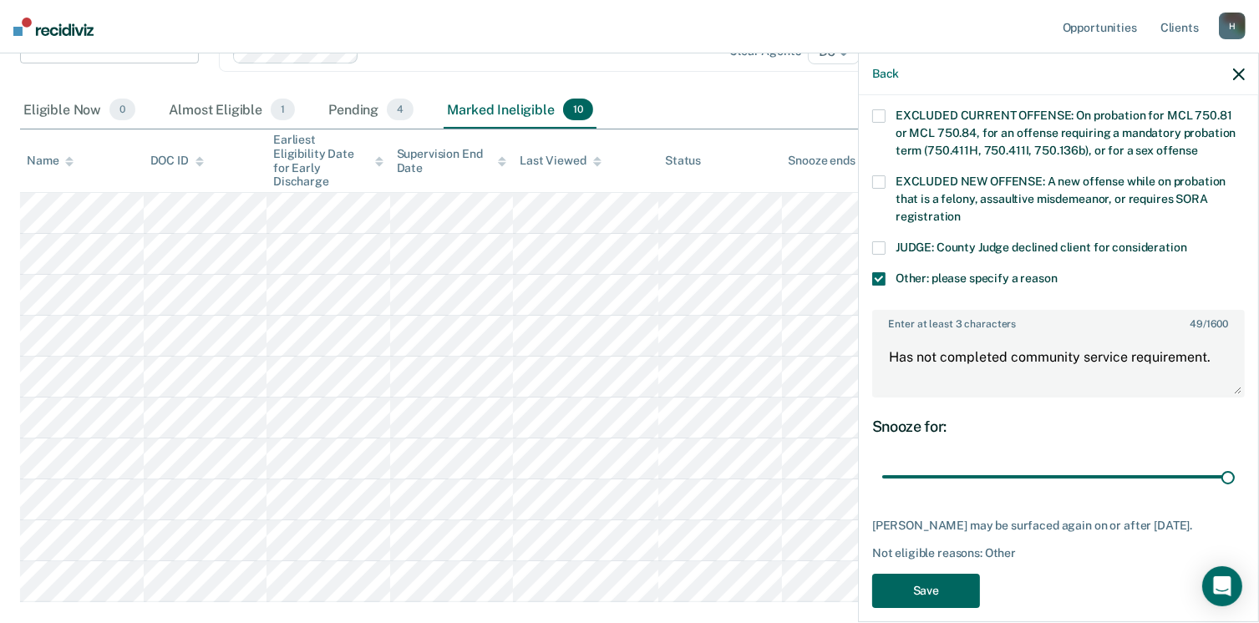
click at [936, 593] on button "Save" at bounding box center [926, 591] width 108 height 34
type input "34"
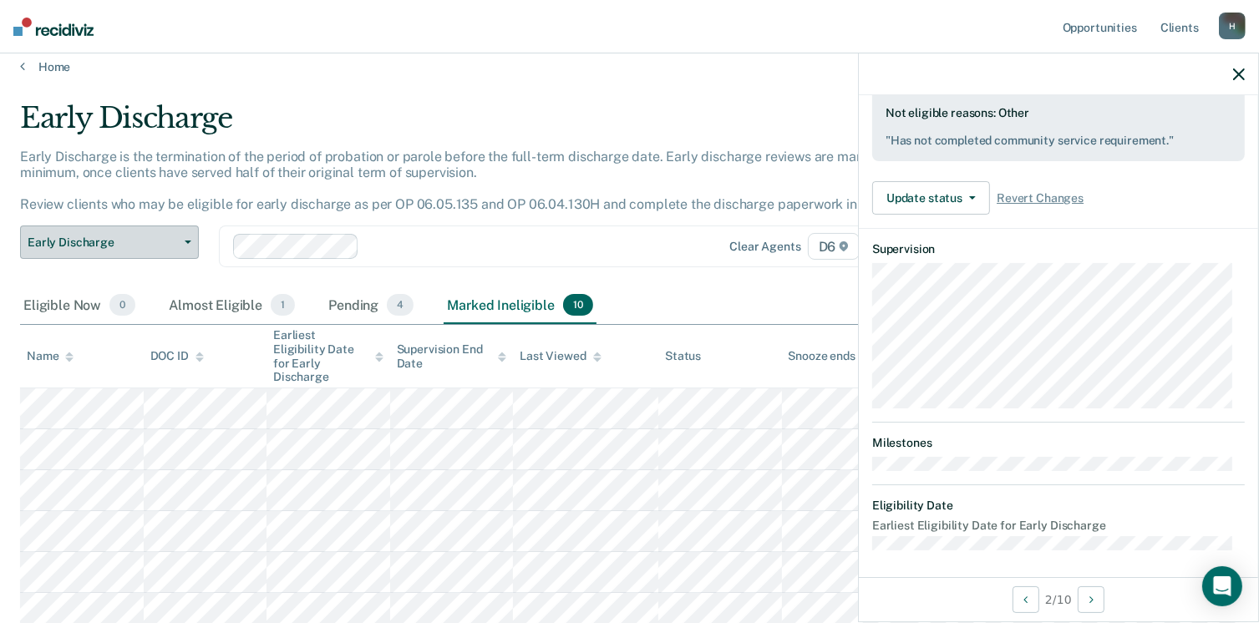
scroll to position [0, 0]
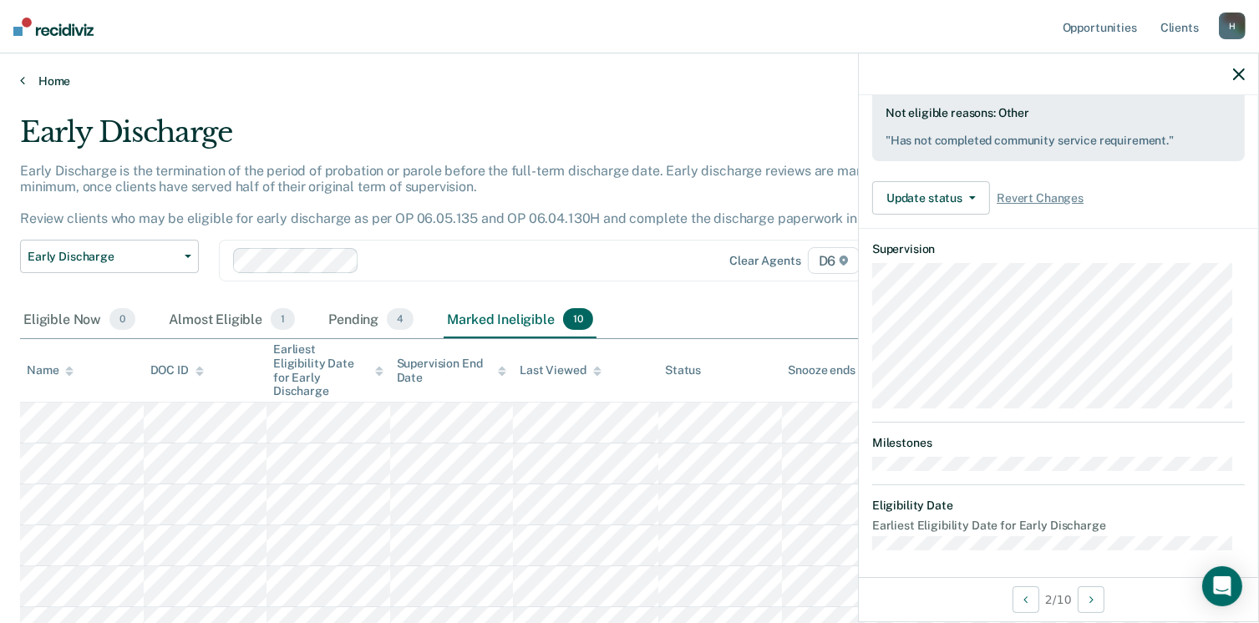
click at [65, 75] on link "Home" at bounding box center [629, 81] width 1219 height 15
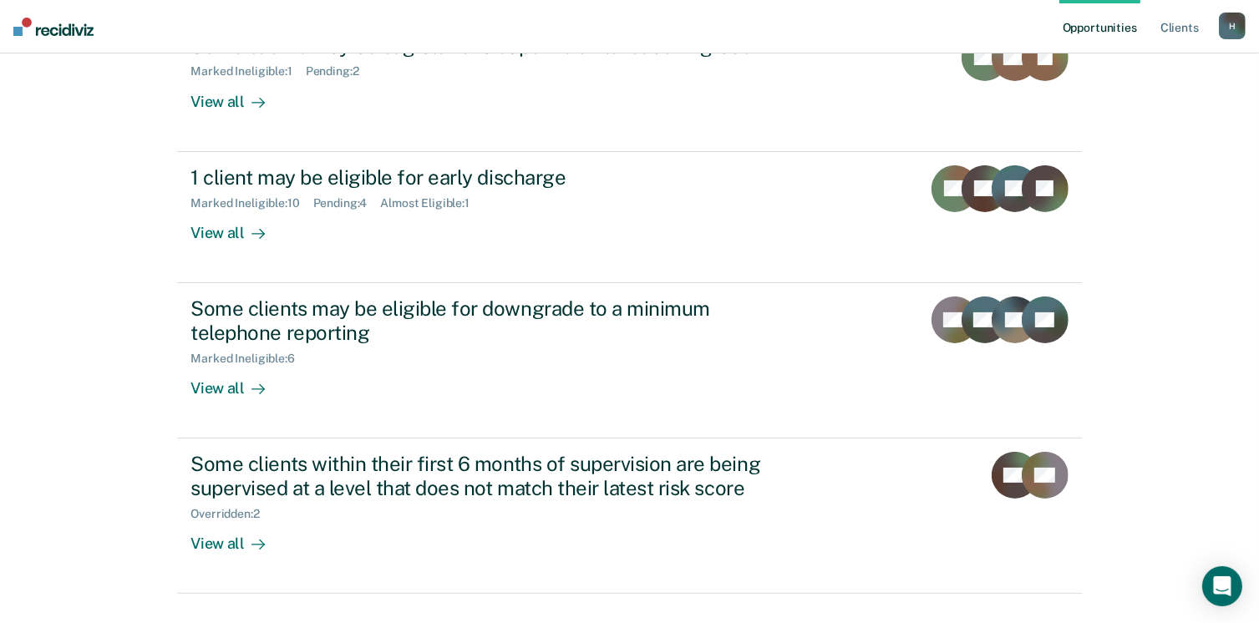
scroll to position [251, 0]
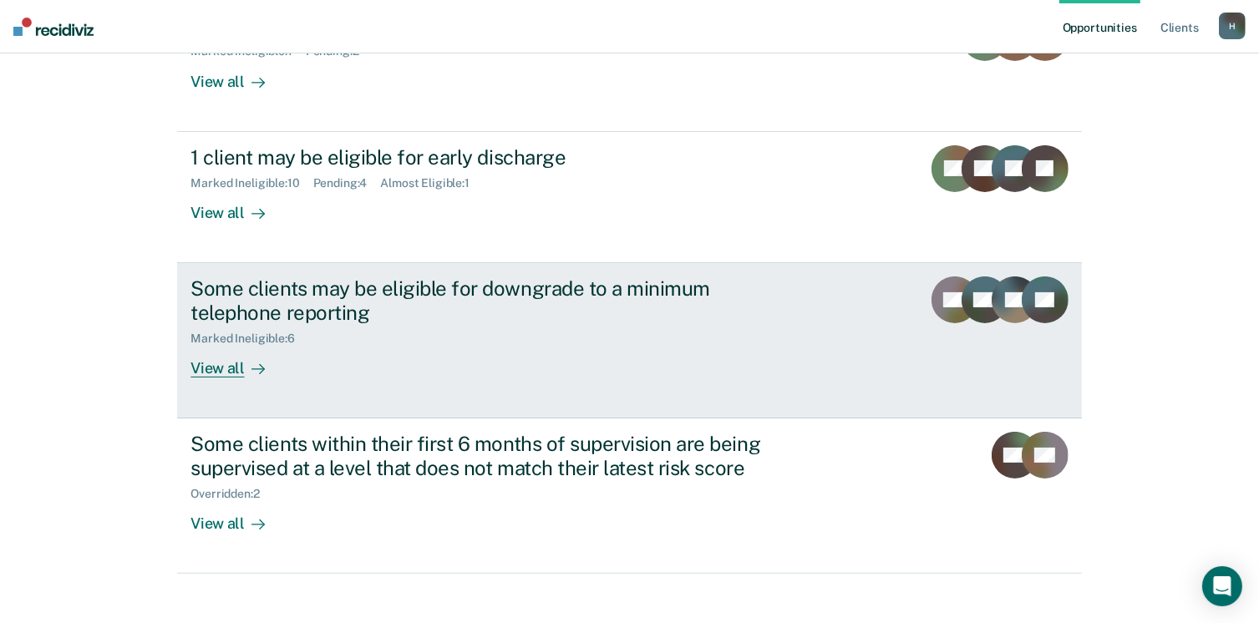
click at [198, 368] on div "View all" at bounding box center [238, 361] width 94 height 33
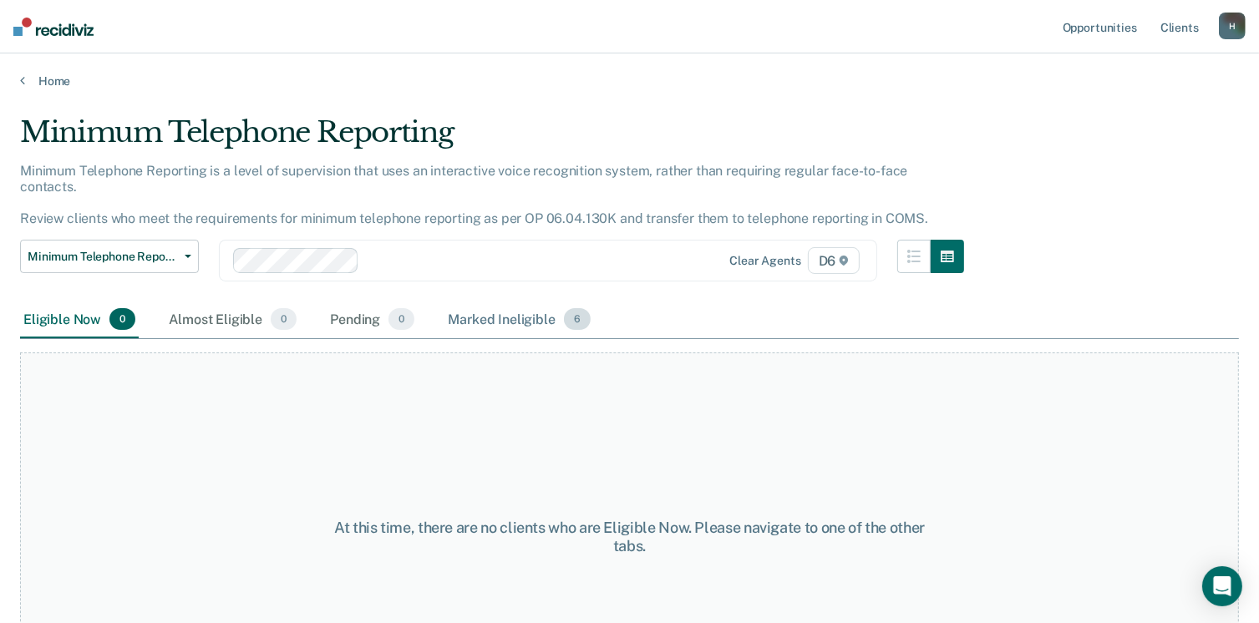
click at [476, 302] on div "Marked Ineligible 6" at bounding box center [520, 320] width 150 height 37
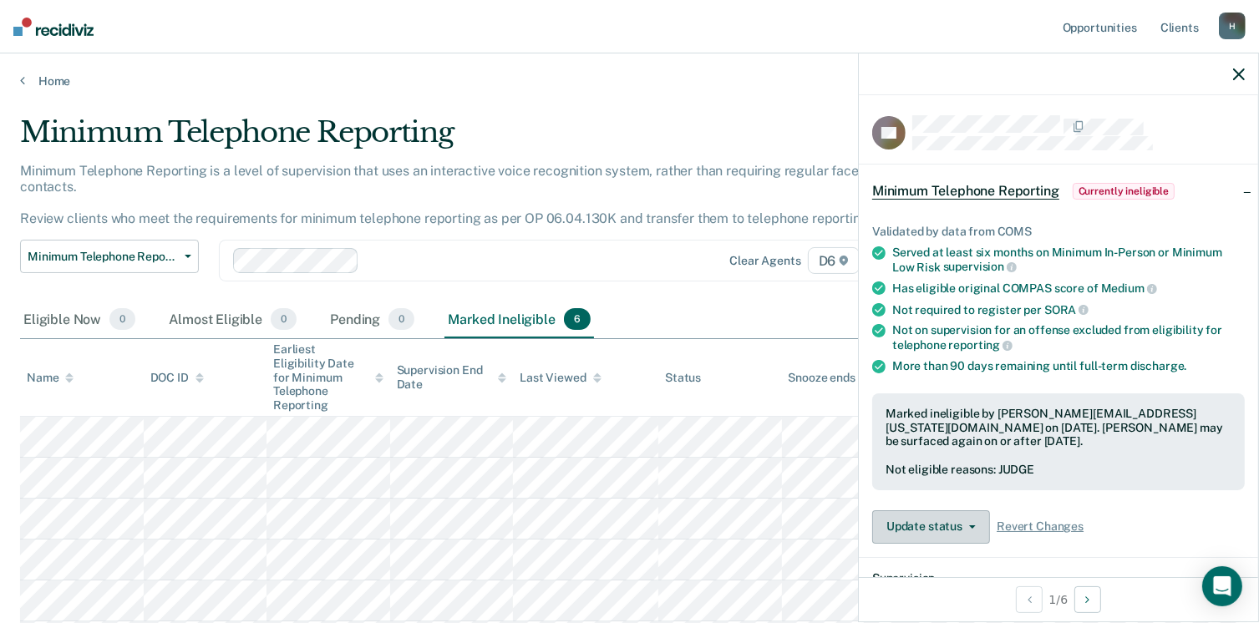
click at [964, 526] on button "Update status" at bounding box center [931, 527] width 118 height 33
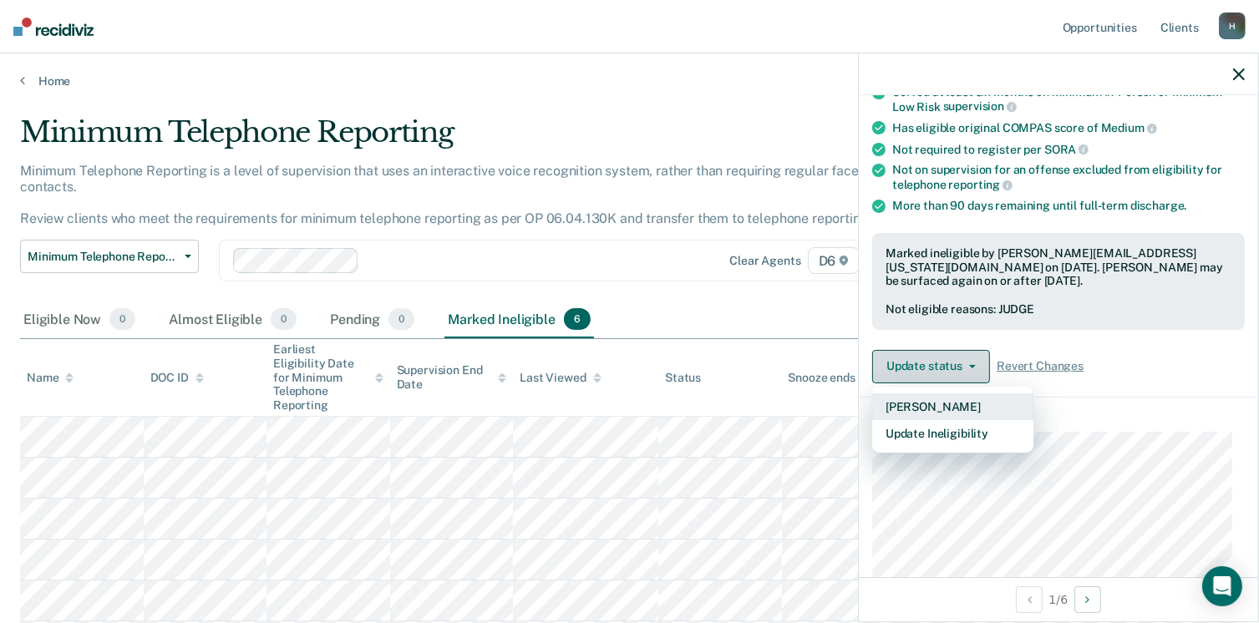
scroll to position [167, 0]
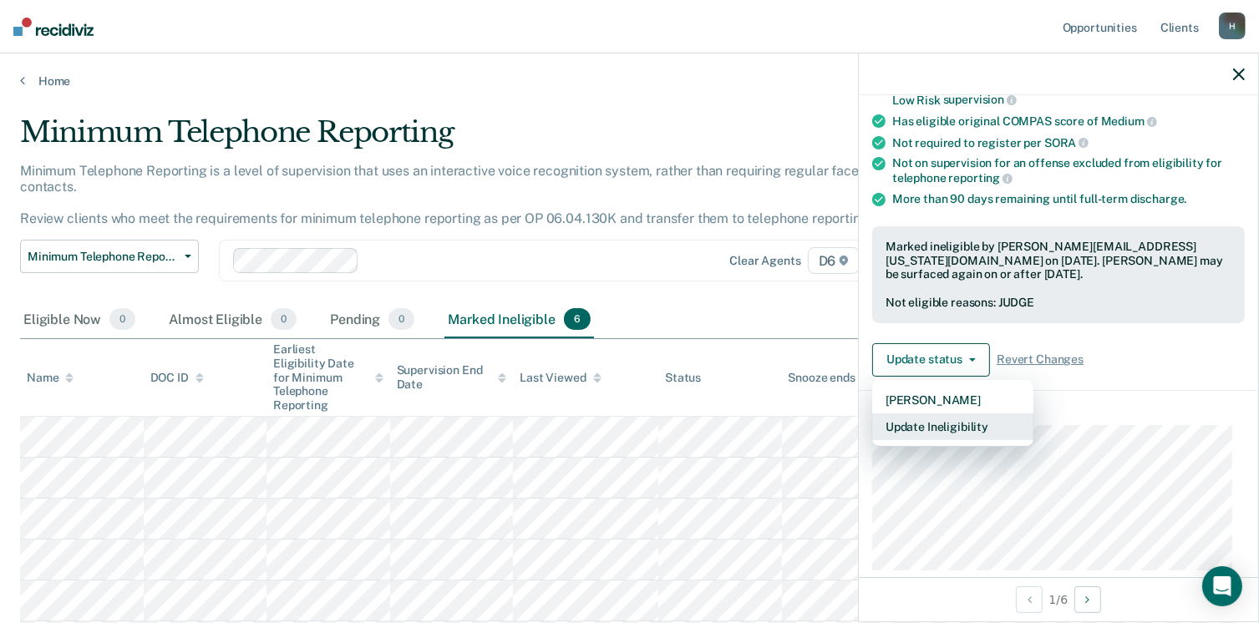
click at [933, 423] on button "Update Ineligibility" at bounding box center [952, 427] width 161 height 27
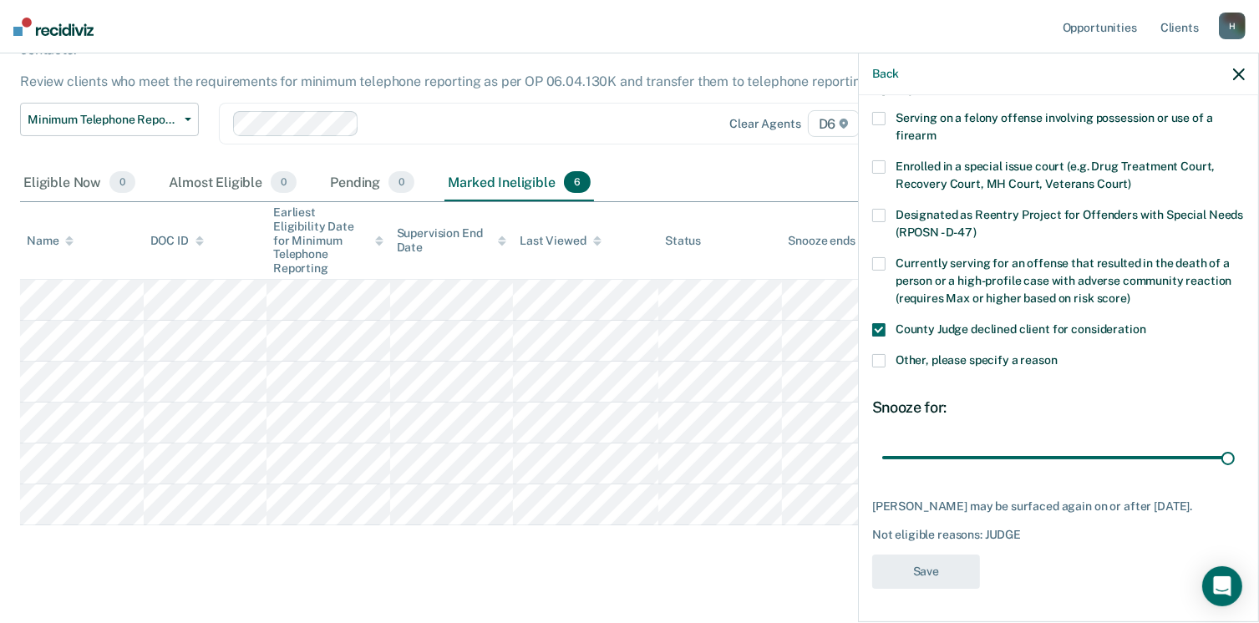
scroll to position [141, 0]
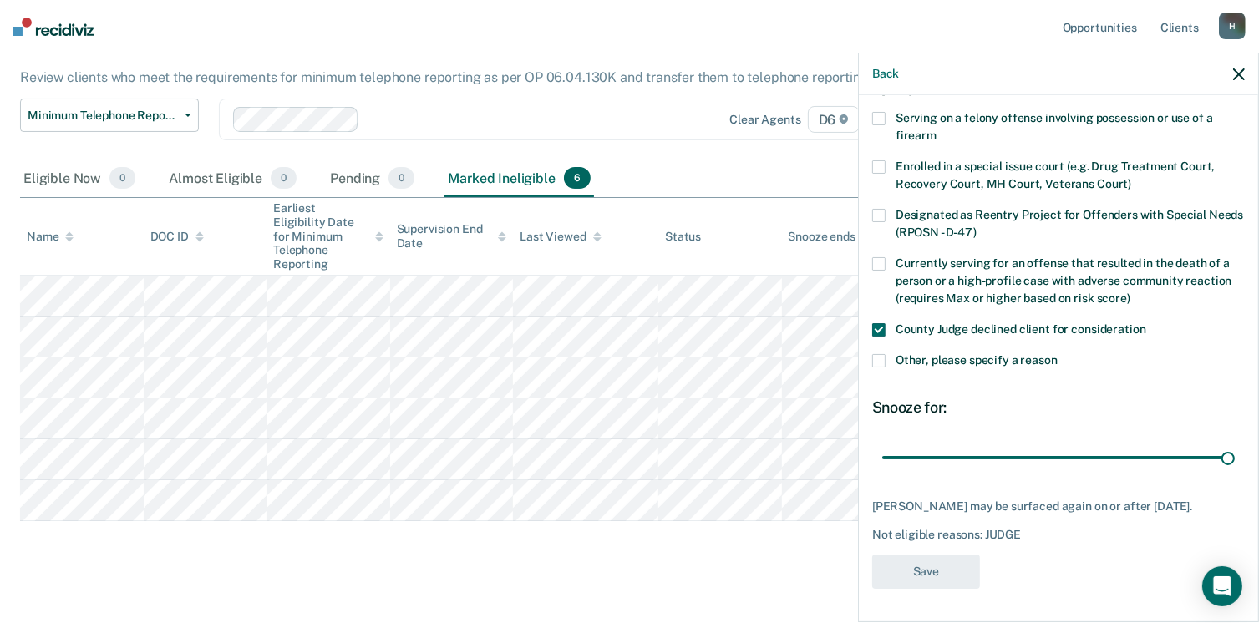
click at [832, 526] on div "Minimum Telephone Reporting Minimum Telephone Reporting is a level of supervisi…" at bounding box center [629, 272] width 1219 height 596
click at [882, 354] on span at bounding box center [878, 360] width 13 height 13
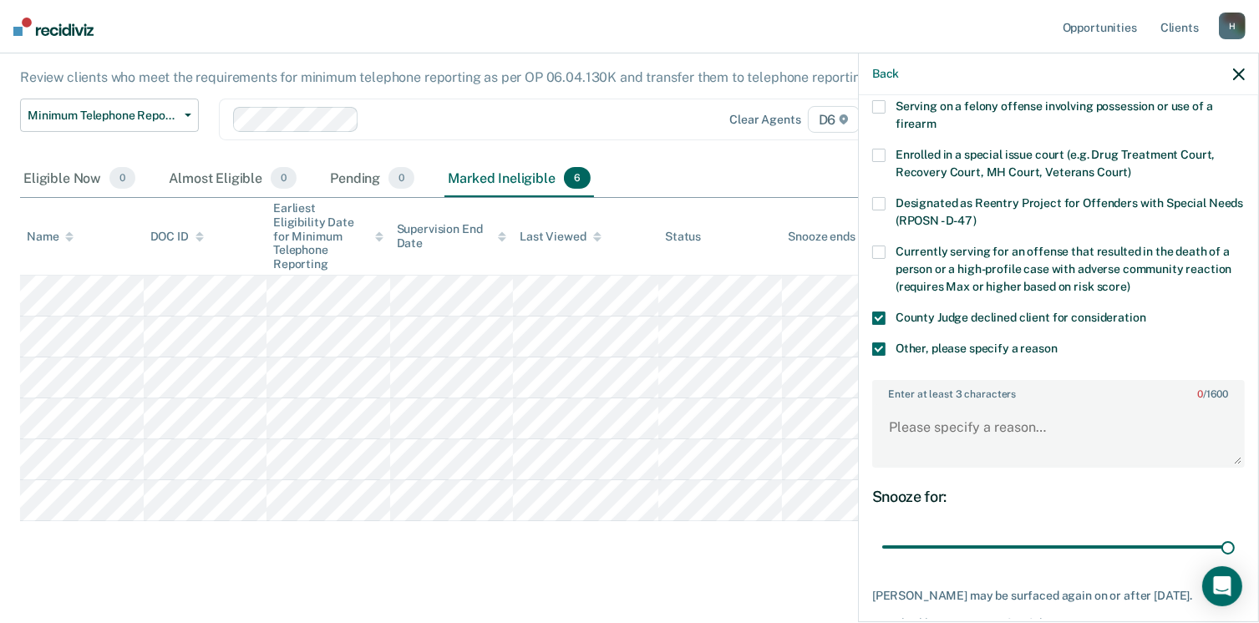
click at [876, 351] on span at bounding box center [878, 349] width 13 height 13
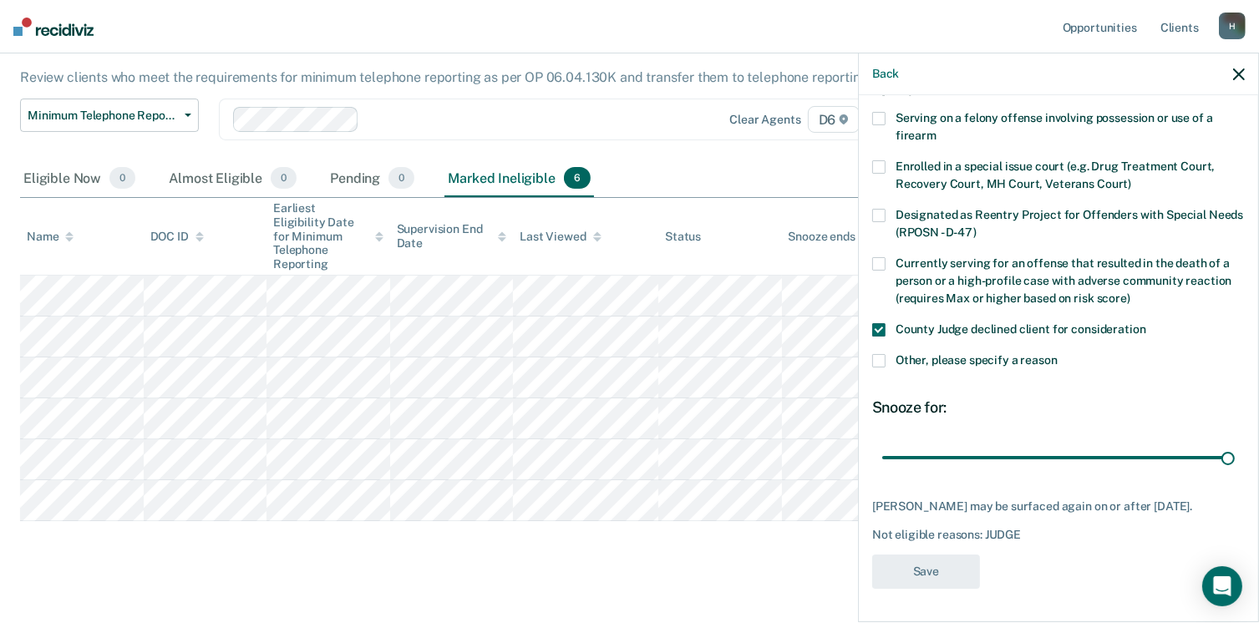
click at [879, 323] on span at bounding box center [878, 329] width 13 height 13
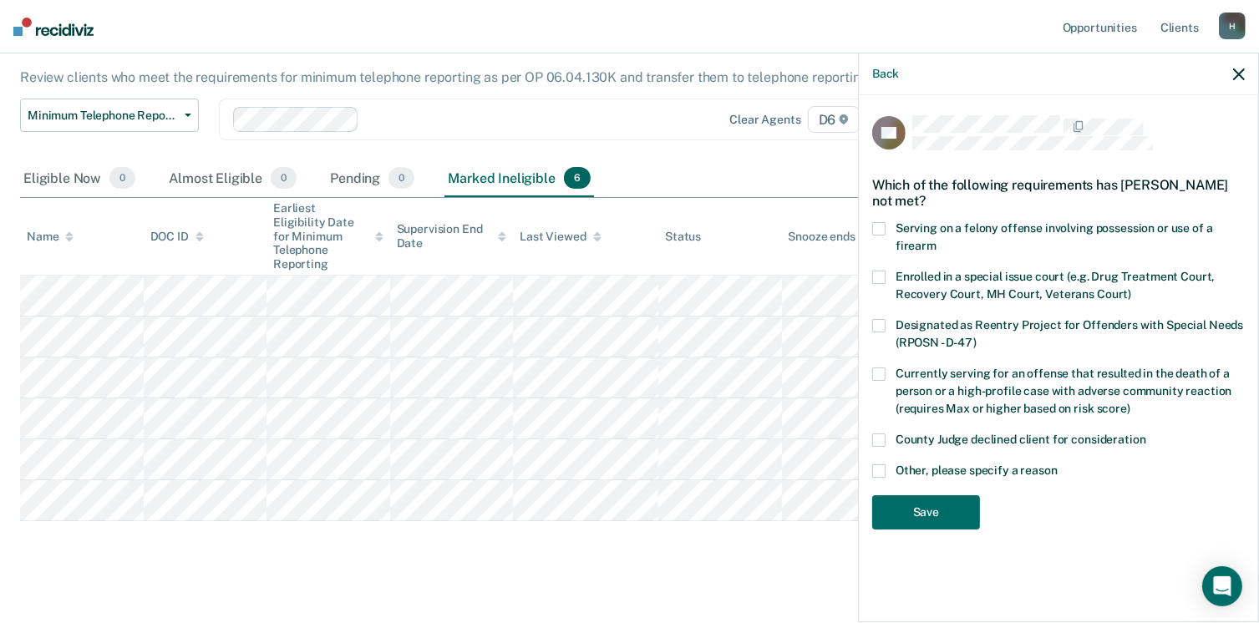
scroll to position [0, 0]
click at [877, 440] on span at bounding box center [878, 440] width 13 height 13
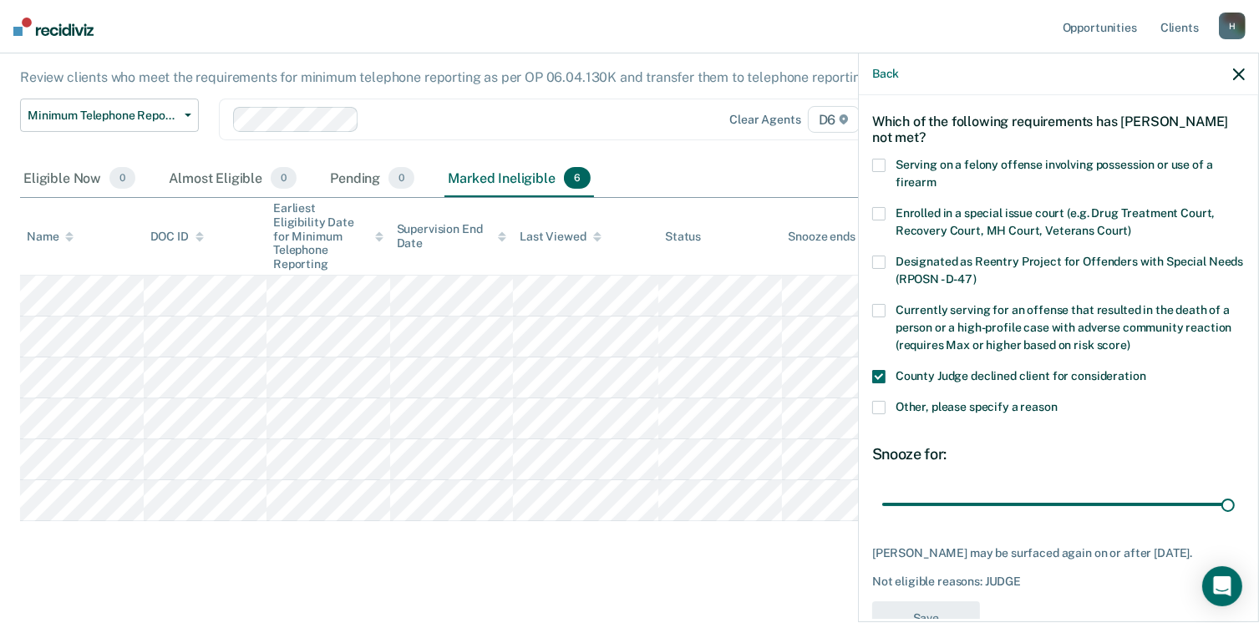
scroll to position [122, 0]
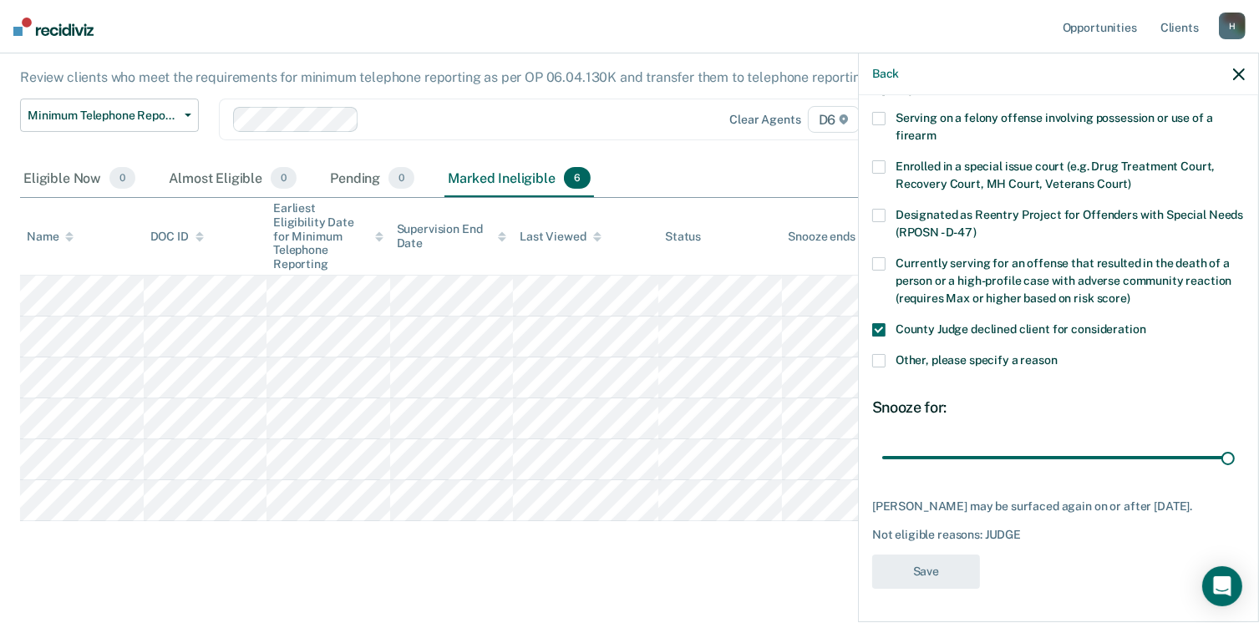
click at [790, 547] on div "Minimum Telephone Reporting Minimum Telephone Reporting is a level of supervisi…" at bounding box center [629, 272] width 1219 height 596
click at [719, 536] on div "Minimum Telephone Reporting Minimum Telephone Reporting is a level of supervisi…" at bounding box center [629, 272] width 1219 height 596
drag, startPoint x: 719, startPoint y: 536, endPoint x: 604, endPoint y: 521, distance: 115.5
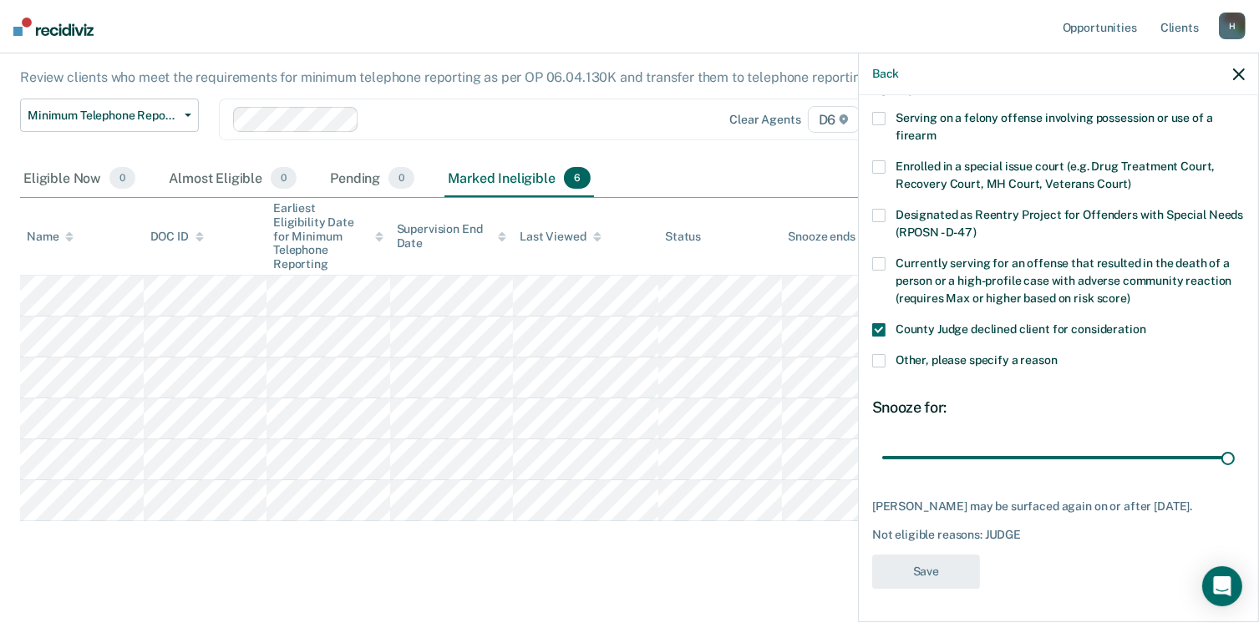
click at [604, 521] on div "Minimum Telephone Reporting Minimum Telephone Reporting is a level of supervisi…" at bounding box center [629, 272] width 1219 height 596
click at [517, 235] on th "Last Viewed" at bounding box center [585, 237] width 145 height 78
click at [645, 160] on div "Eligible Now 0 Almost Eligible 0 Pending 0 Marked Ineligible 6" at bounding box center [629, 179] width 1219 height 38
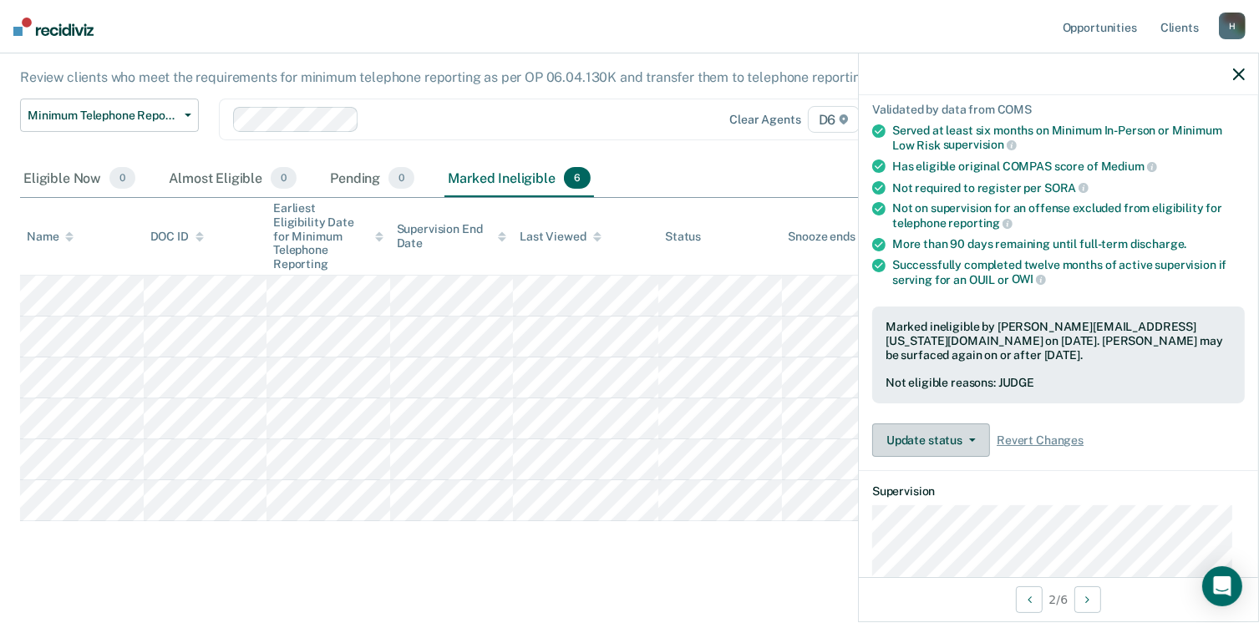
click at [969, 439] on icon "button" at bounding box center [972, 440] width 7 height 3
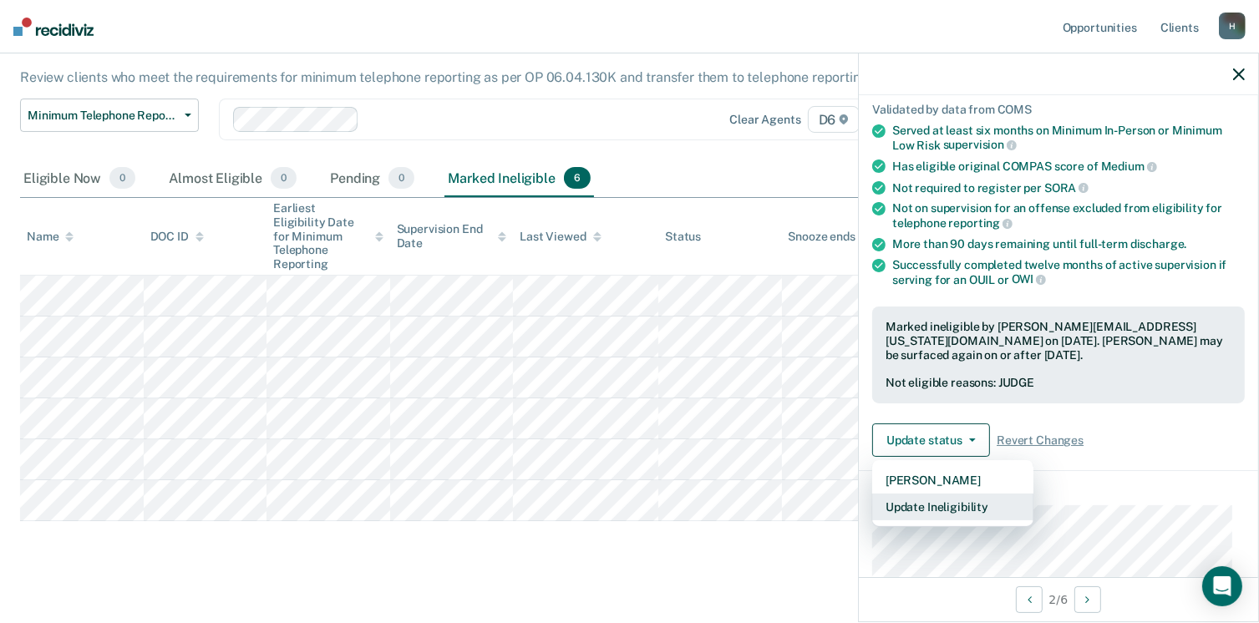
click at [964, 502] on button "Update Ineligibility" at bounding box center [952, 507] width 161 height 27
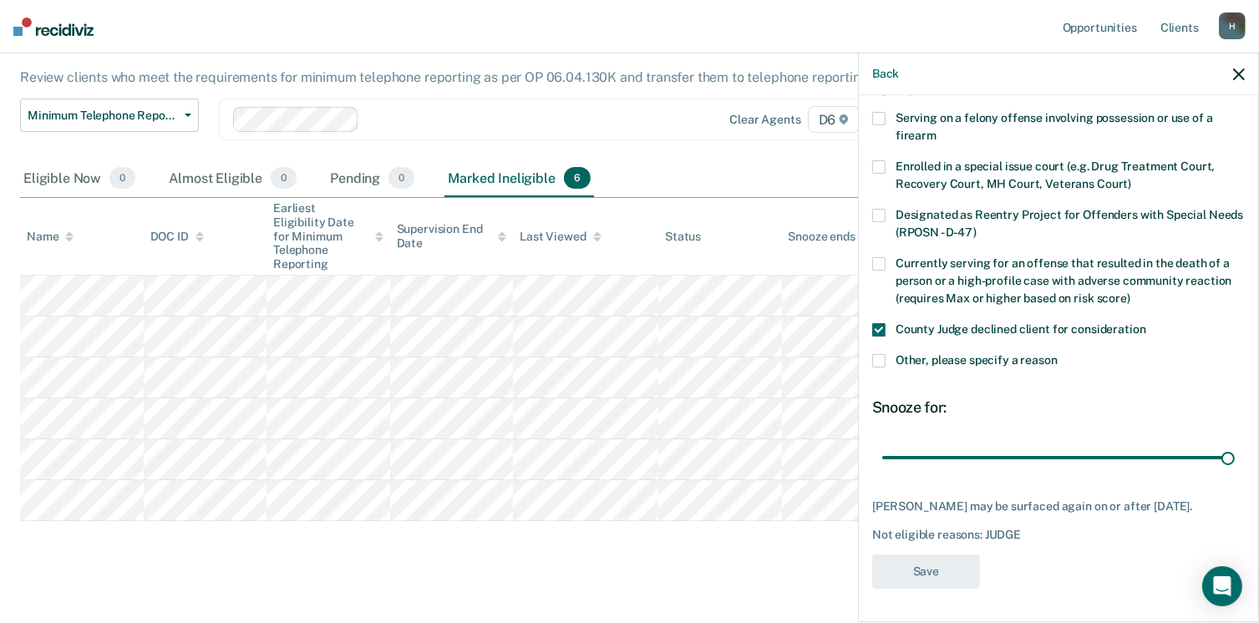
click at [776, 529] on div "Minimum Telephone Reporting Minimum Telephone Reporting is a level of supervisi…" at bounding box center [629, 272] width 1219 height 596
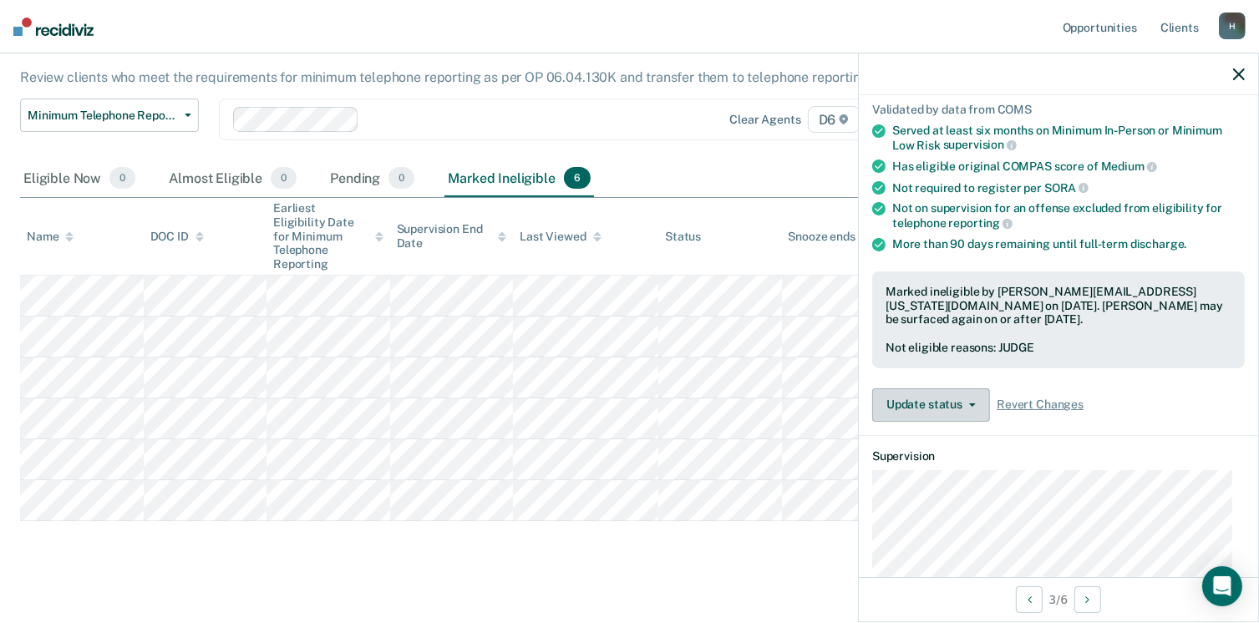
click at [967, 404] on span "button" at bounding box center [969, 405] width 13 height 3
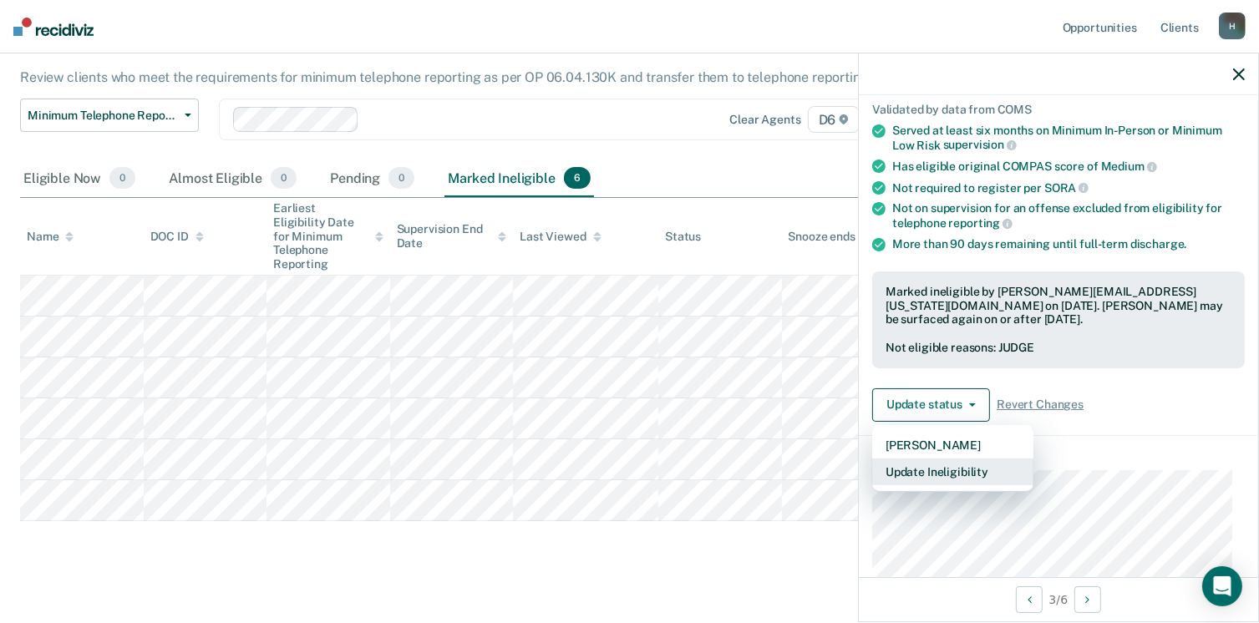
click at [962, 473] on button "Update Ineligibility" at bounding box center [952, 472] width 161 height 27
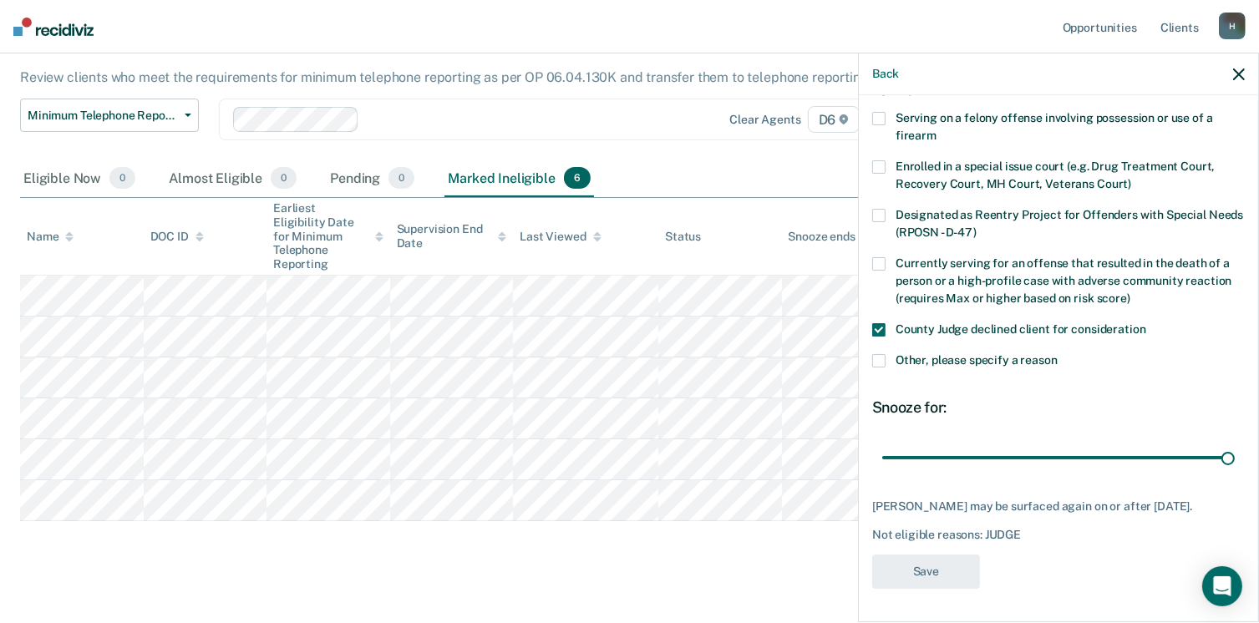
click at [752, 546] on div "Minimum Telephone Reporting Minimum Telephone Reporting is a level of supervisi…" at bounding box center [629, 272] width 1219 height 596
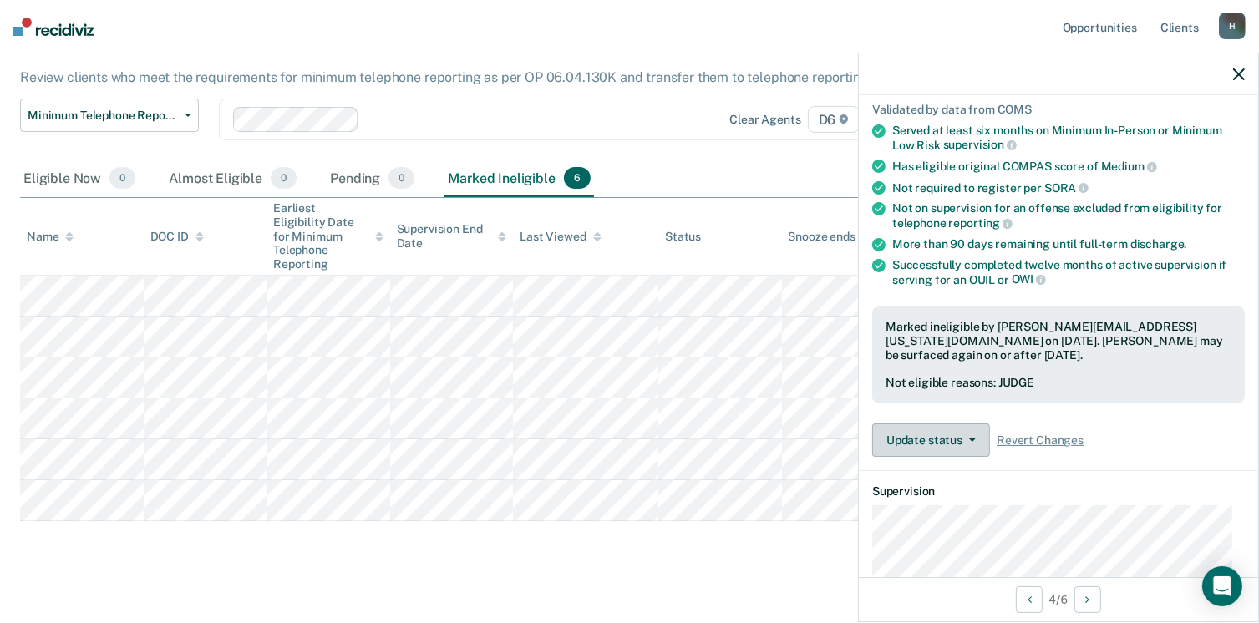
click at [969, 439] on icon "button" at bounding box center [972, 440] width 7 height 3
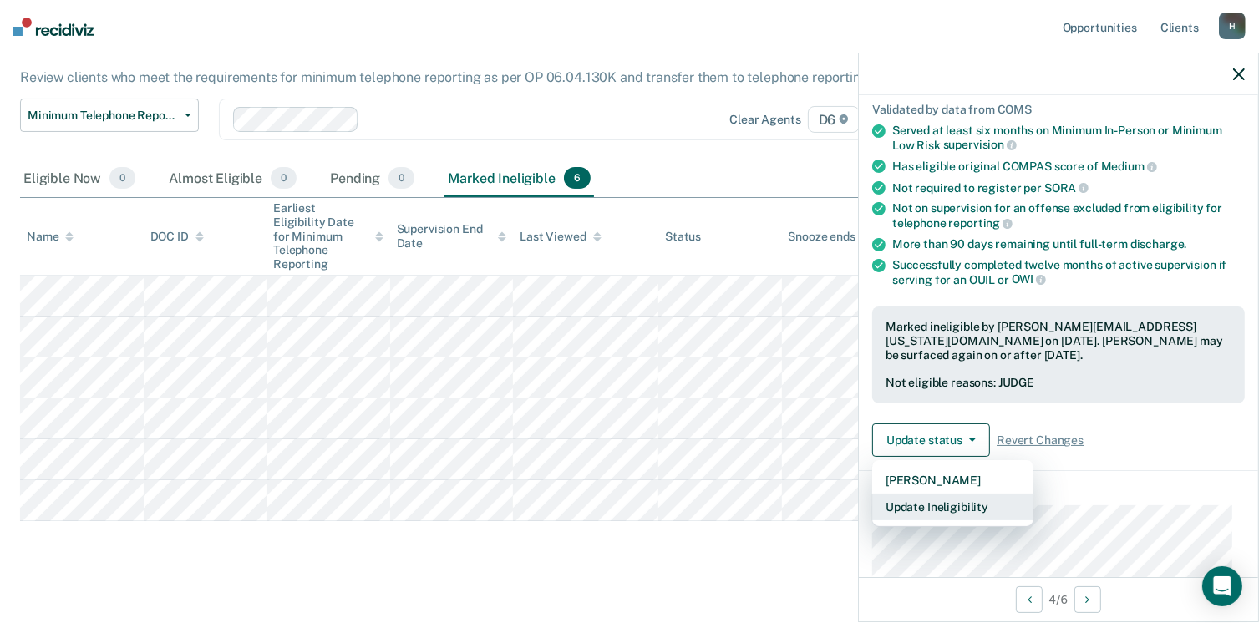
click at [946, 495] on button "Update Ineligibility" at bounding box center [952, 507] width 161 height 27
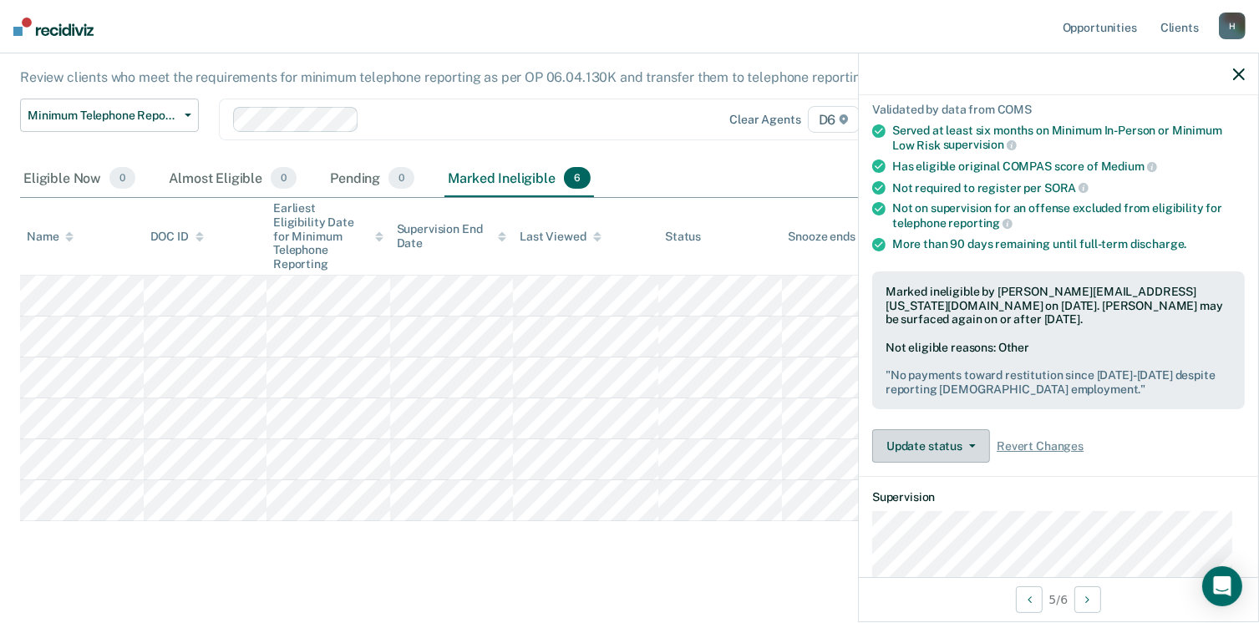
click at [973, 445] on icon "button" at bounding box center [972, 446] width 7 height 3
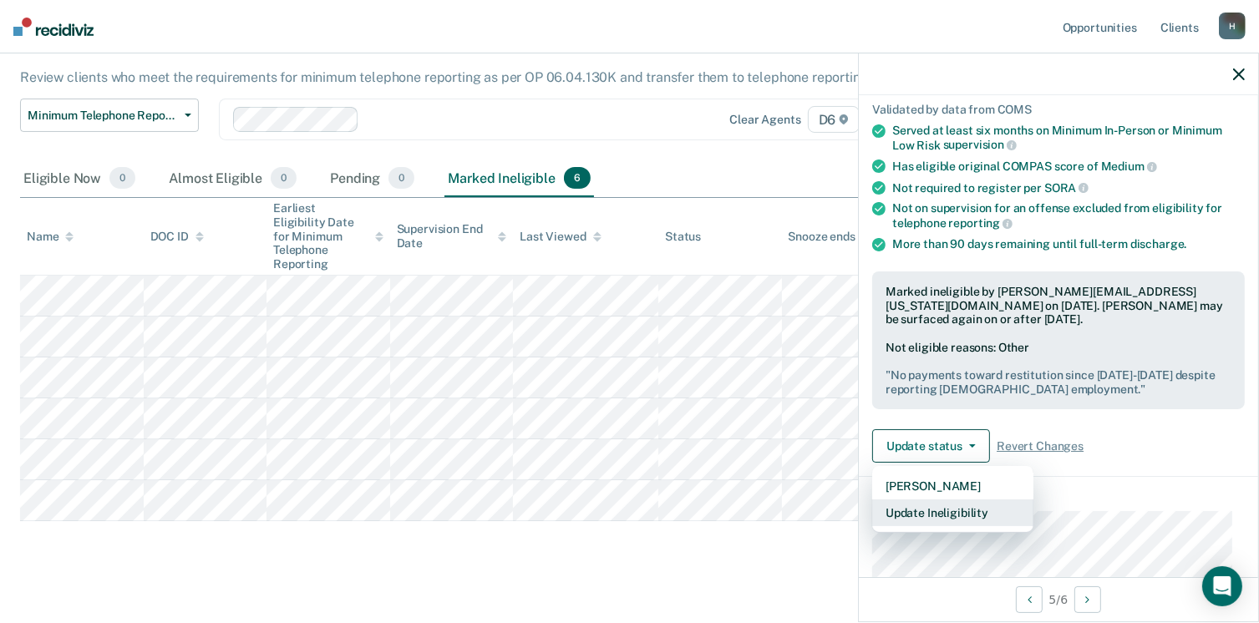
click at [939, 506] on button "Update Ineligibility" at bounding box center [952, 513] width 161 height 27
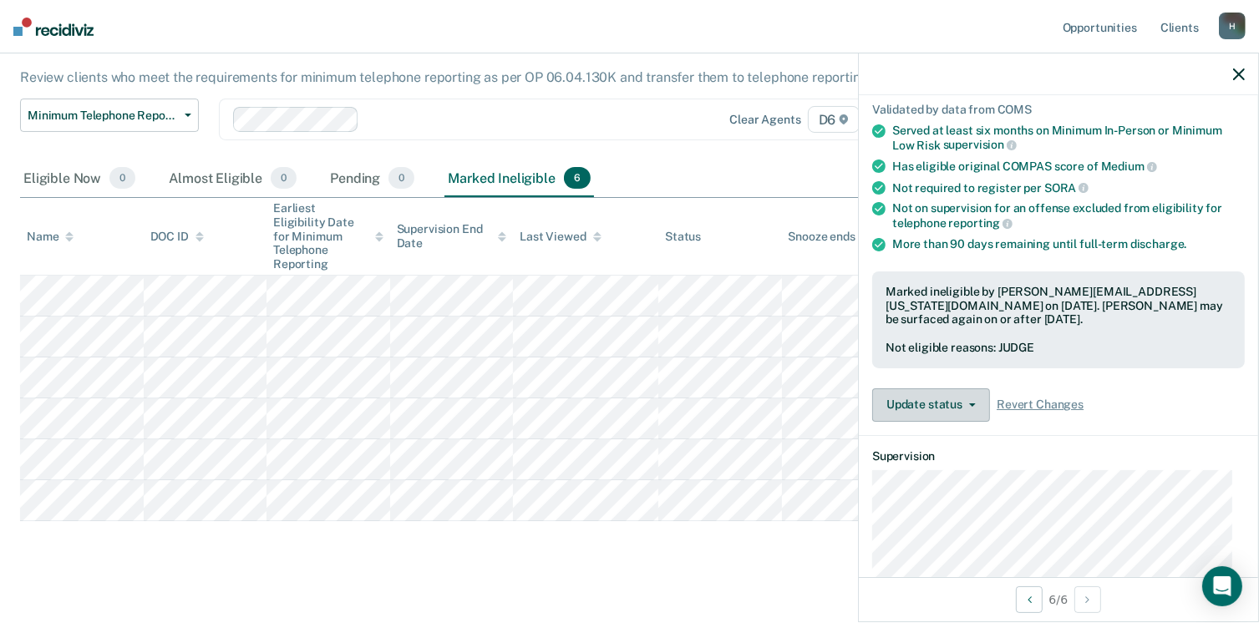
click at [968, 402] on button "Update status" at bounding box center [931, 405] width 118 height 33
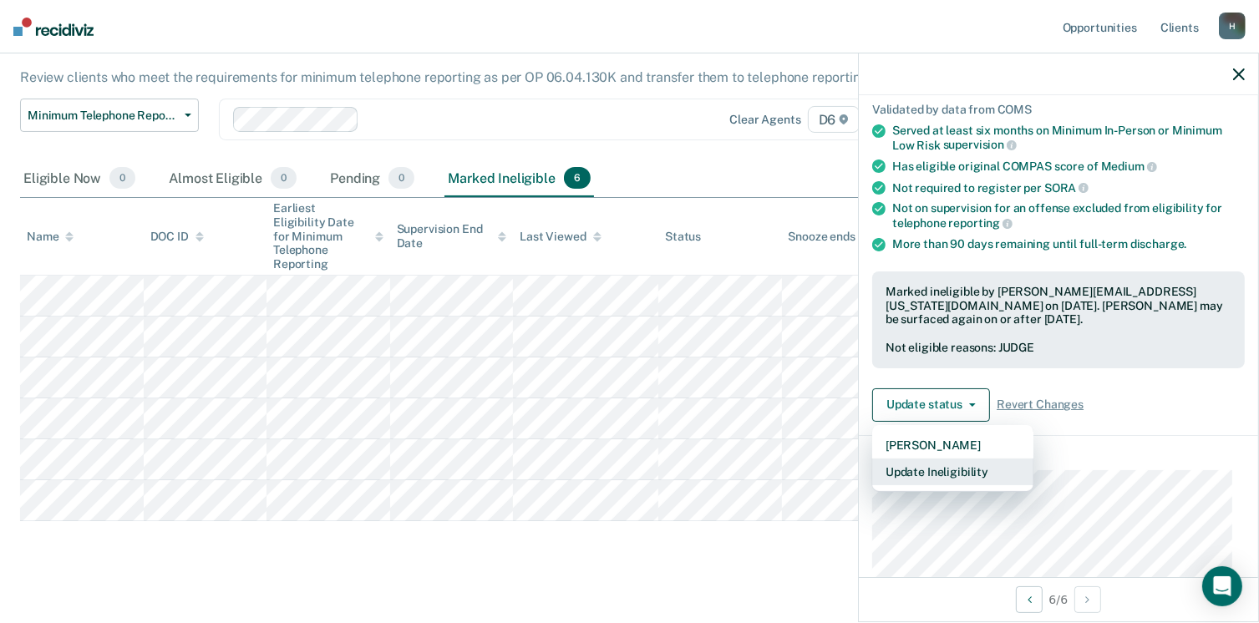
click at [956, 465] on button "Update Ineligibility" at bounding box center [952, 472] width 161 height 27
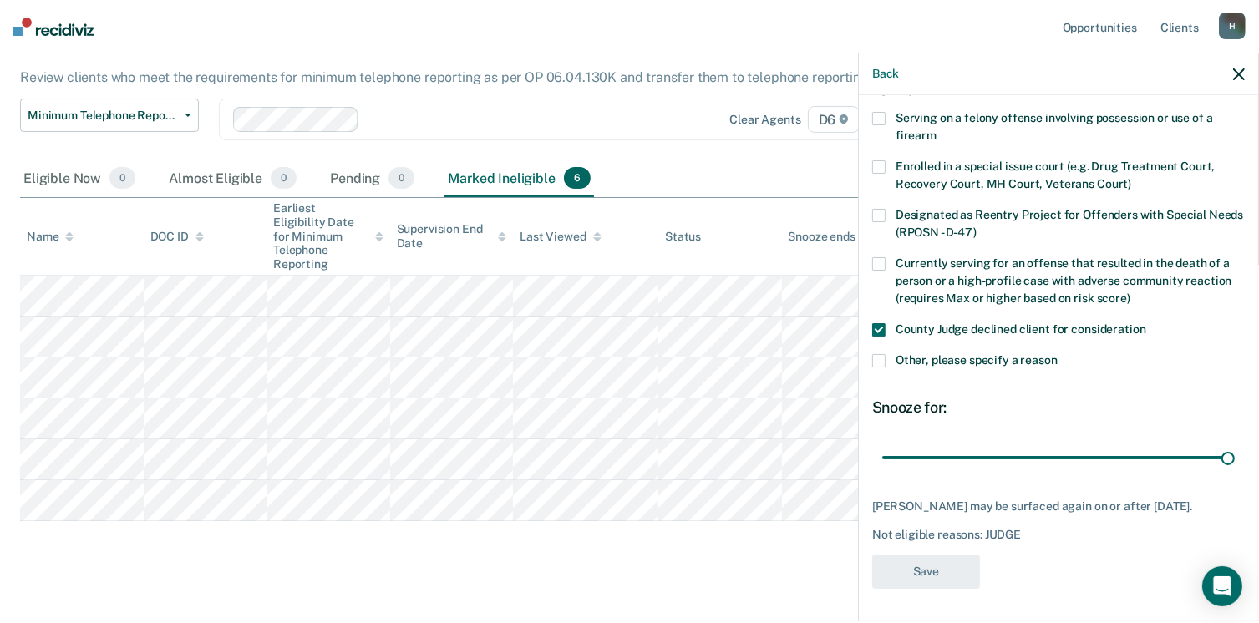
click at [729, 540] on div "Minimum Telephone Reporting Minimum Telephone Reporting is a level of supervisi…" at bounding box center [629, 272] width 1219 height 596
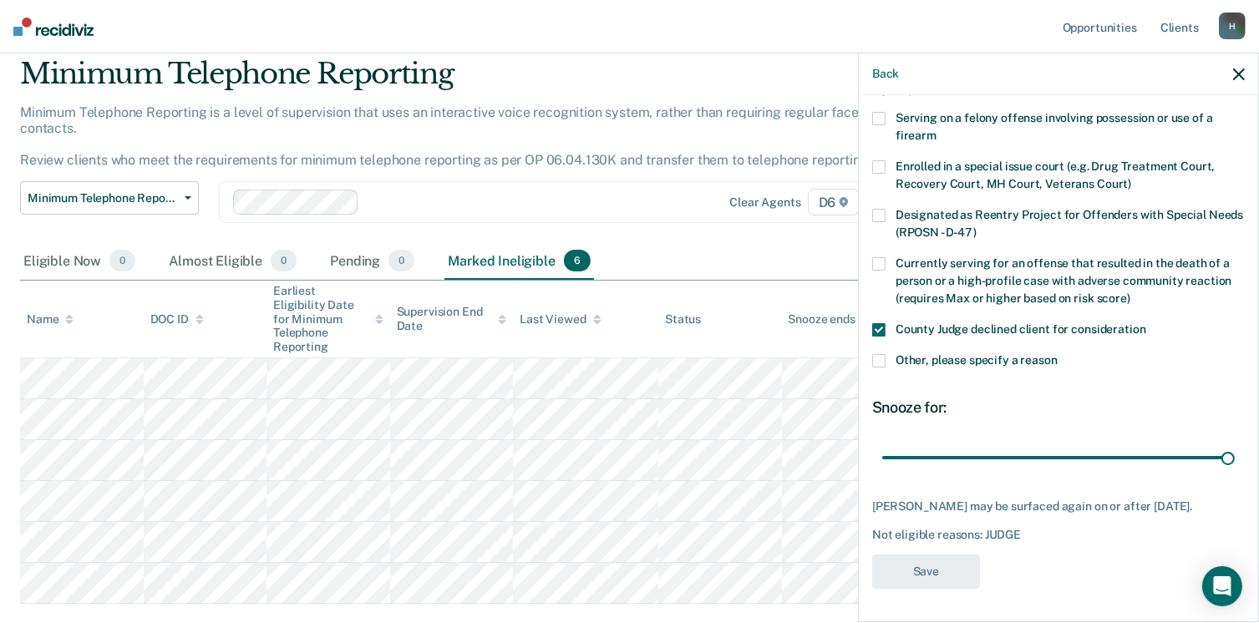
scroll to position [0, 0]
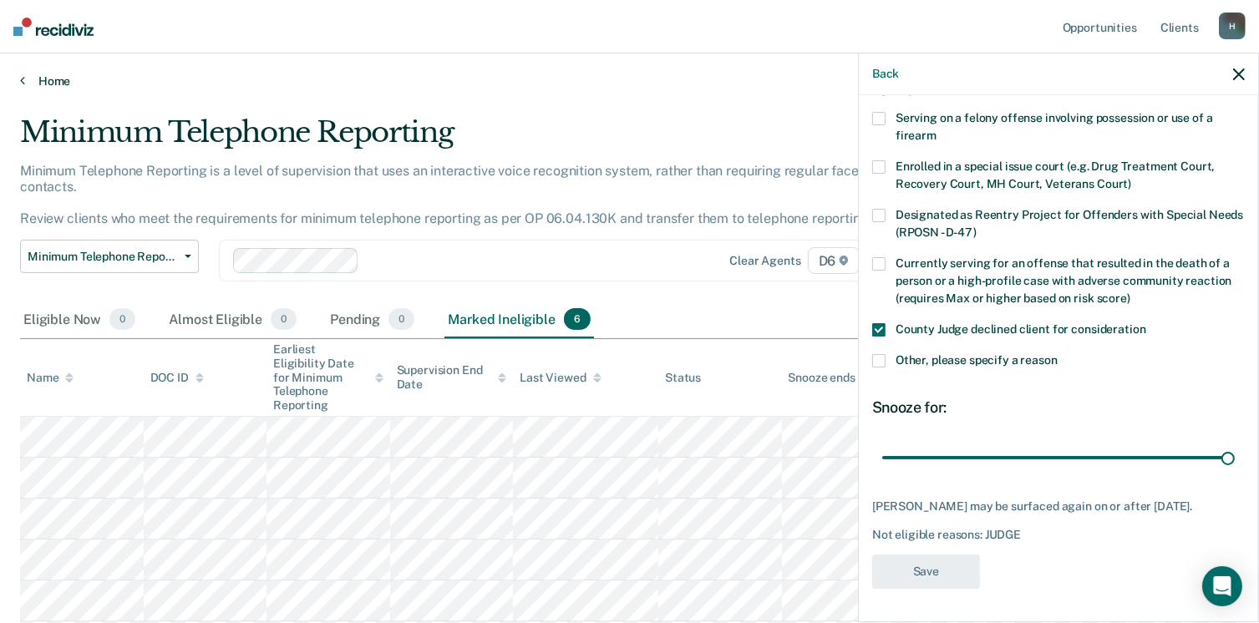
click at [66, 78] on link "Home" at bounding box center [629, 81] width 1219 height 15
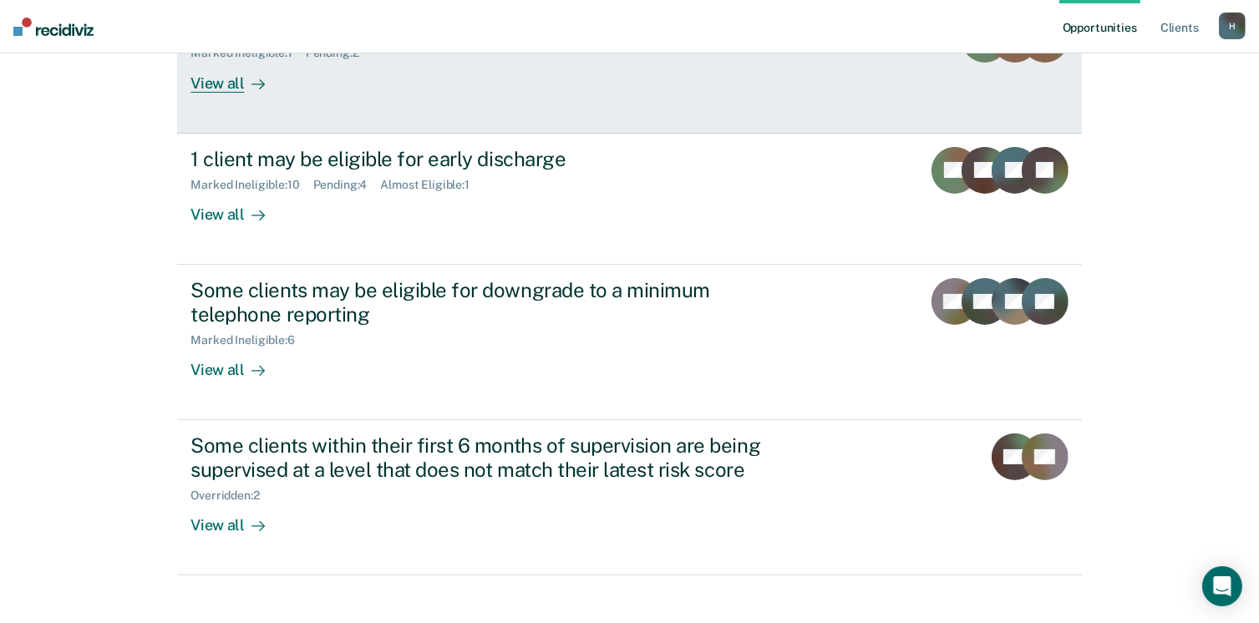
scroll to position [267, 0]
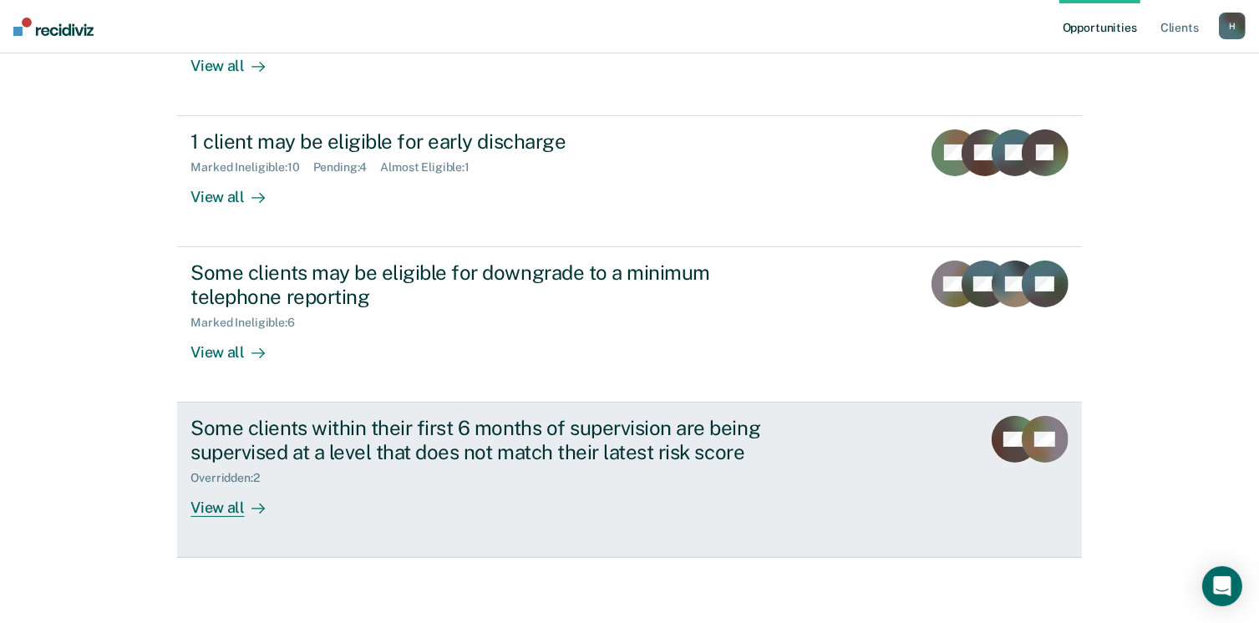
click at [224, 502] on div "View all" at bounding box center [238, 501] width 94 height 33
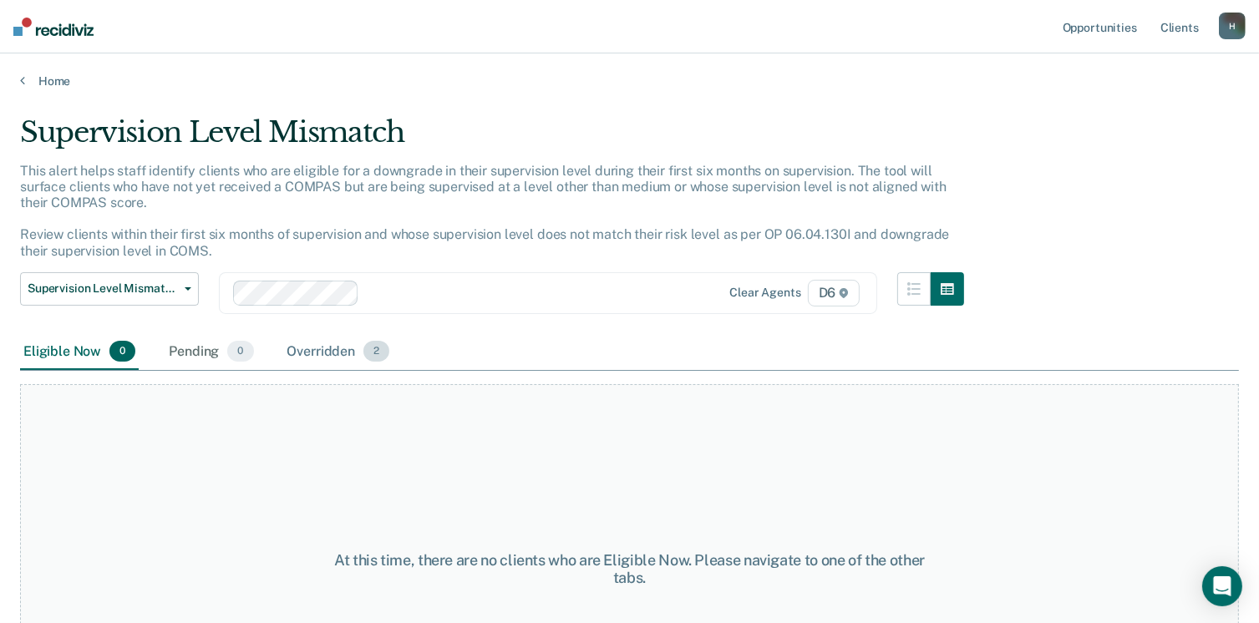
click at [322, 351] on div "Overridden 2" at bounding box center [338, 352] width 109 height 37
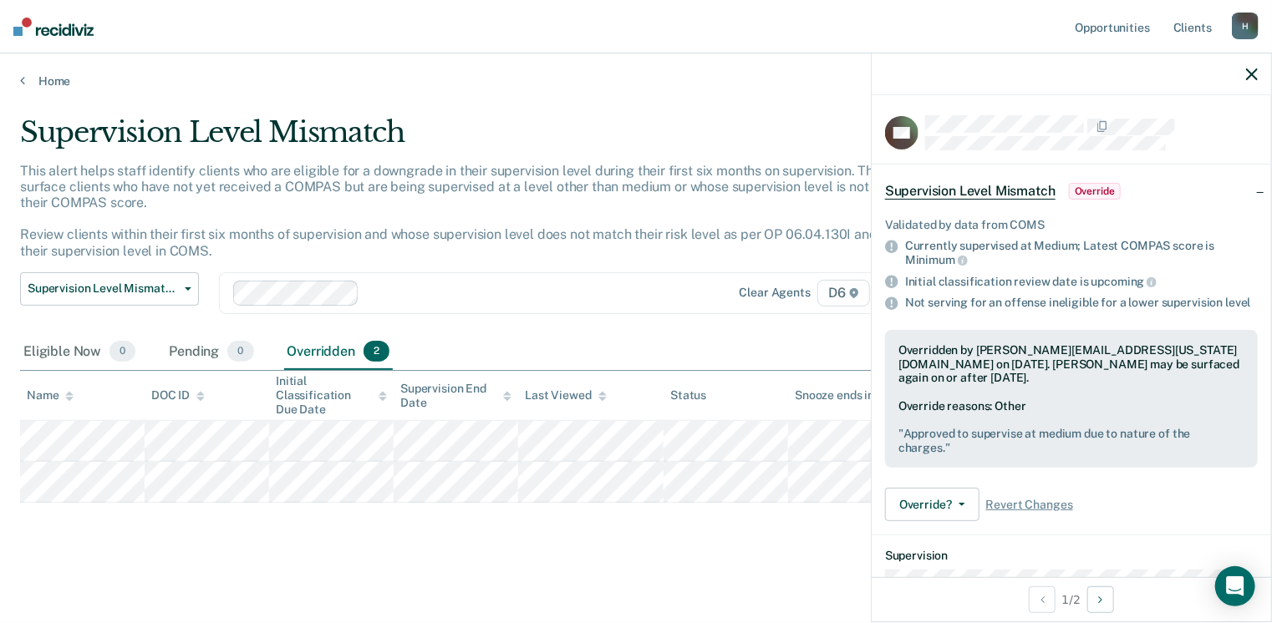
click at [611, 332] on div "Supervision Level Mismatch Classification Review Early Discharge Minimum Teleph…" at bounding box center [497, 303] width 954 height 62
click at [521, 526] on div "Supervision Level Mismatch This alert helps staff identify clients who are elig…" at bounding box center [636, 333] width 1232 height 436
click at [50, 78] on link "Home" at bounding box center [636, 81] width 1232 height 15
